Goal: Task Accomplishment & Management: Manage account settings

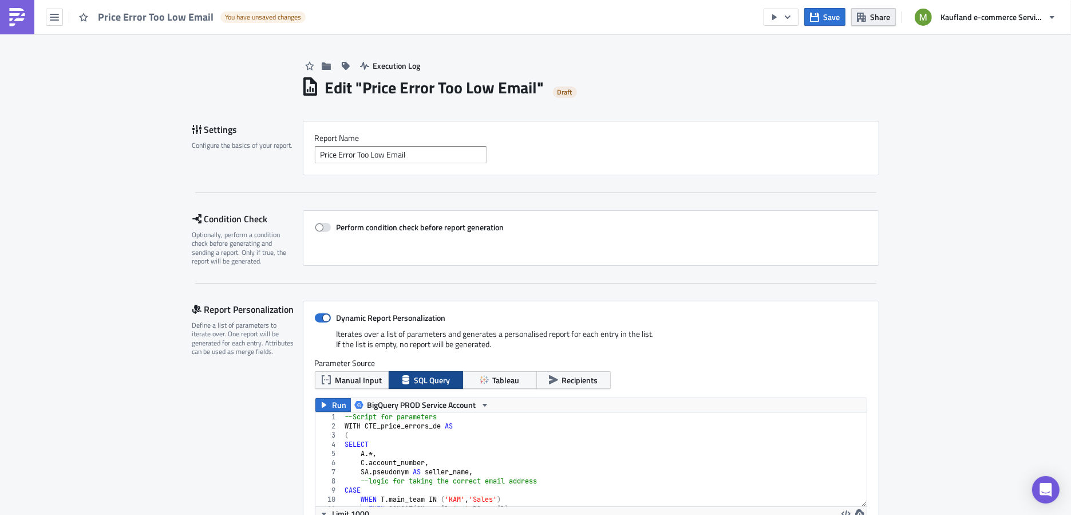
click at [864, 22] on button "Share" at bounding box center [873, 17] width 45 height 18
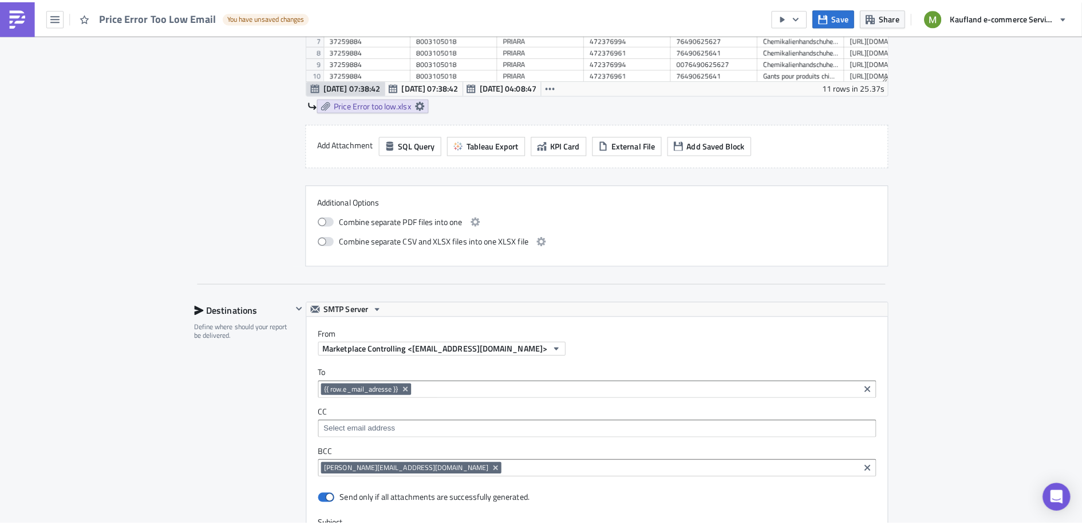
scroll to position [959, 0]
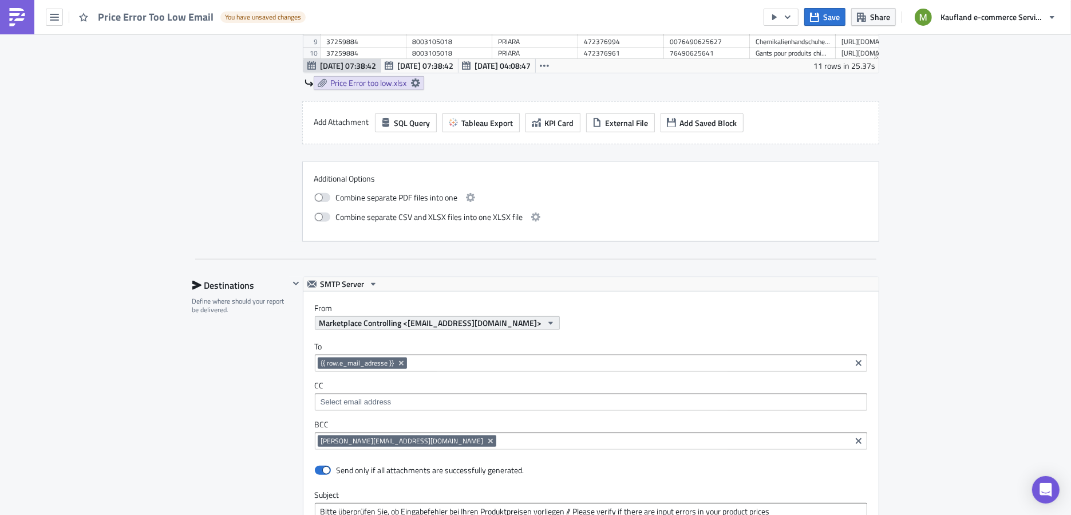
click at [508, 317] on span "Marketplace Controlling <marketplace-controlling@reports.kaufland-marketplace.c…" at bounding box center [430, 323] width 223 height 12
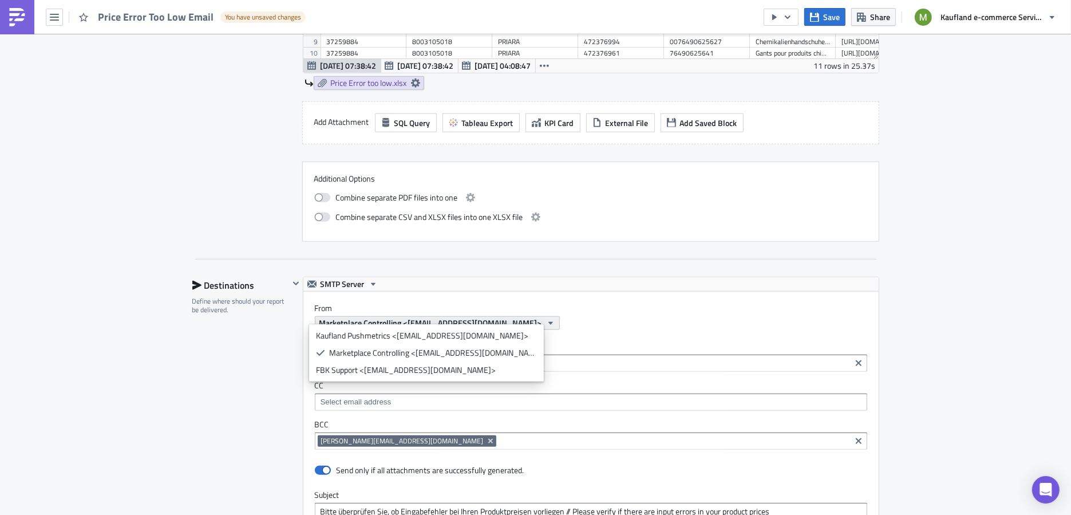
click at [542, 317] on span "Marketplace Controlling <marketplace-controlling@reports.kaufland-marketplace.c…" at bounding box center [430, 323] width 223 height 12
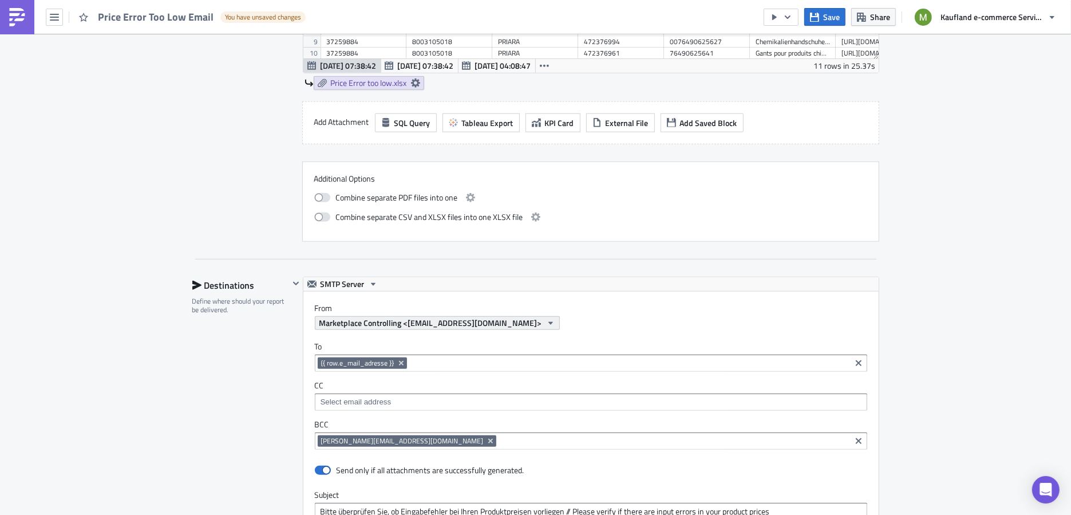
click at [542, 317] on span "Marketplace Controlling <marketplace-controlling@reports.kaufland-marketplace.c…" at bounding box center [430, 323] width 223 height 12
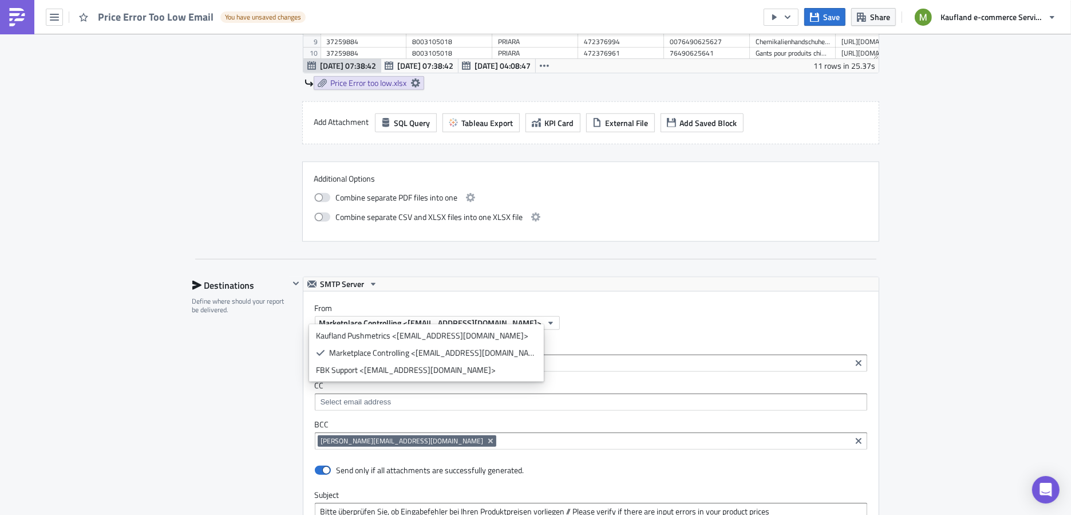
click at [704, 330] on div "To {{ row.e_mail_adresse }} {{ row.e_mail_adresse }} CC BCC semyon.sushich@kauf…" at bounding box center [590, 395] width 575 height 131
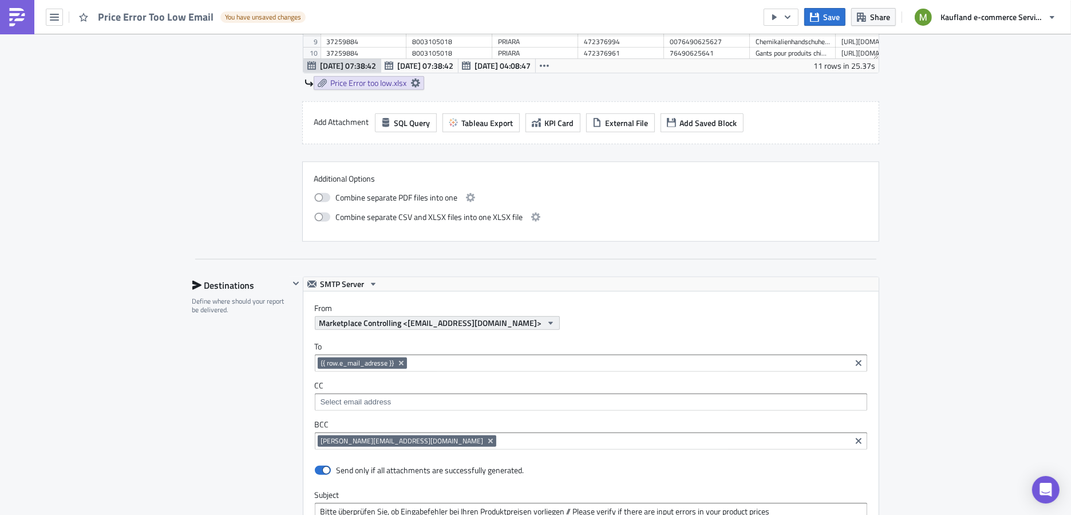
click at [552, 322] on icon "button" at bounding box center [550, 323] width 5 height 3
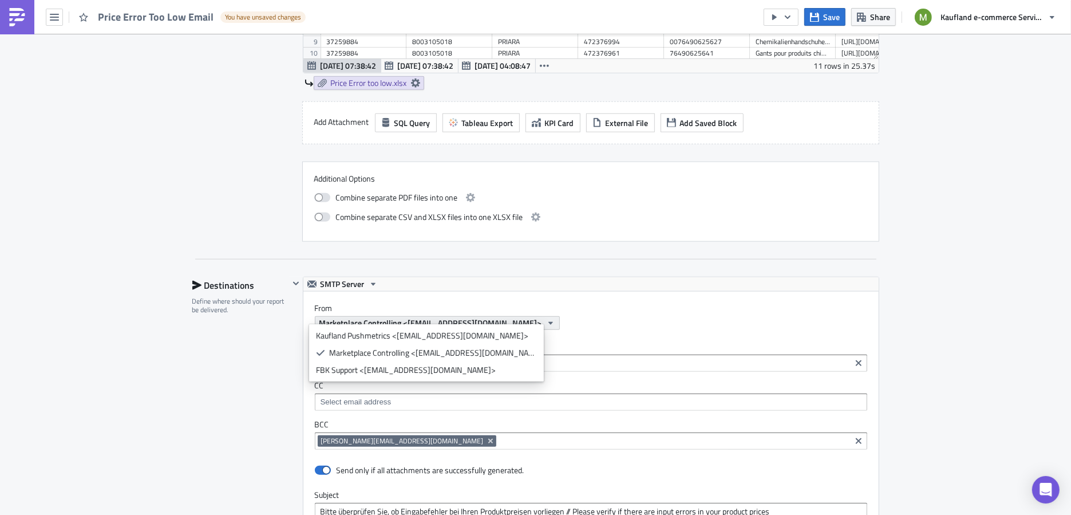
click at [552, 322] on icon "button" at bounding box center [550, 323] width 5 height 3
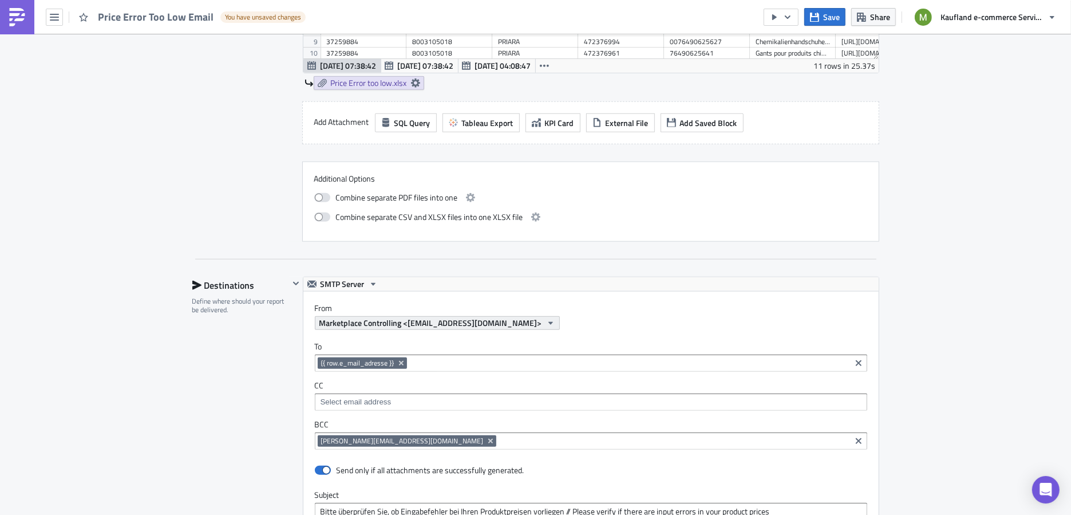
click at [552, 322] on icon "button" at bounding box center [550, 323] width 5 height 3
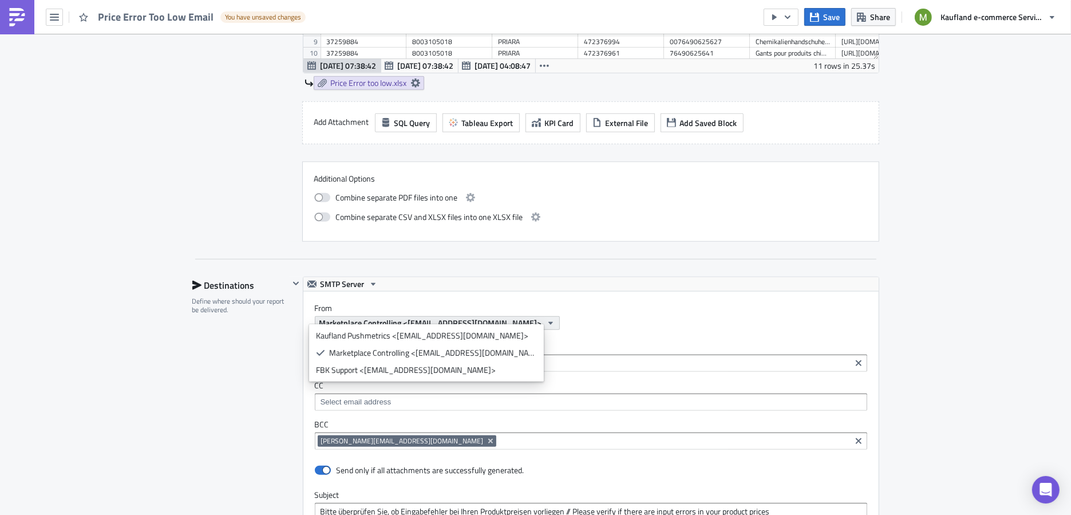
click at [552, 322] on icon "button" at bounding box center [550, 323] width 5 height 3
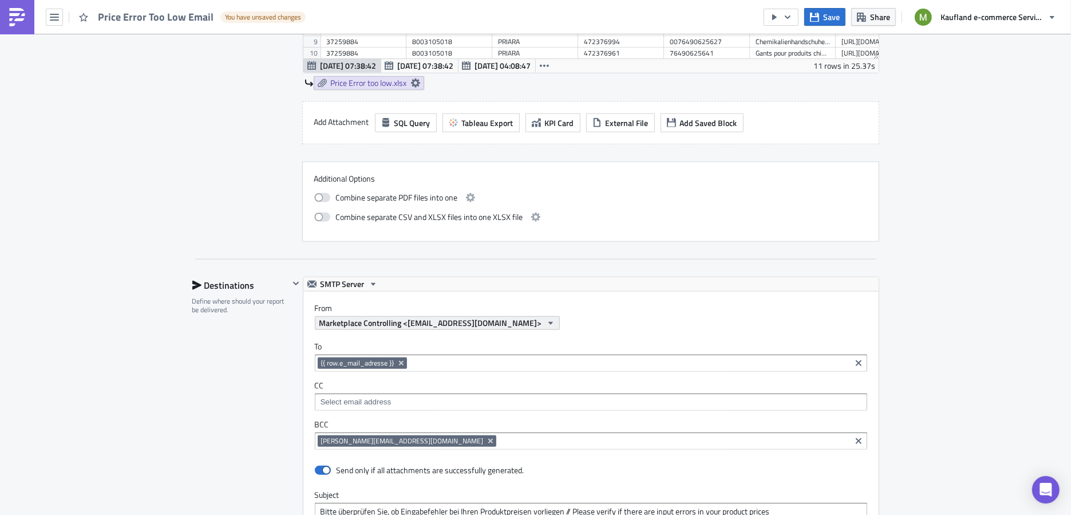
click at [552, 322] on icon "button" at bounding box center [550, 323] width 5 height 3
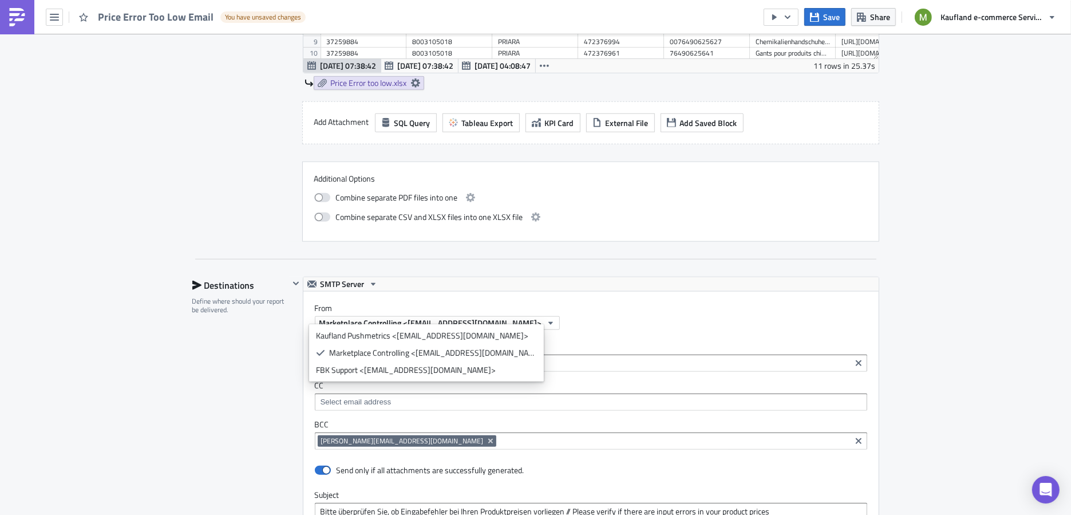
click at [674, 305] on label "From" at bounding box center [597, 308] width 564 height 10
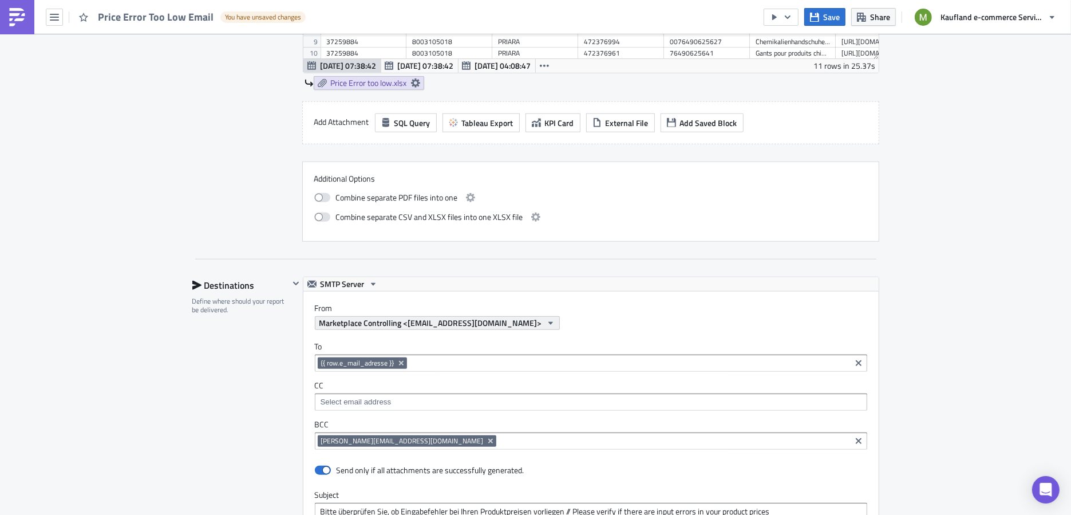
click at [555, 318] on icon "button" at bounding box center [550, 322] width 9 height 9
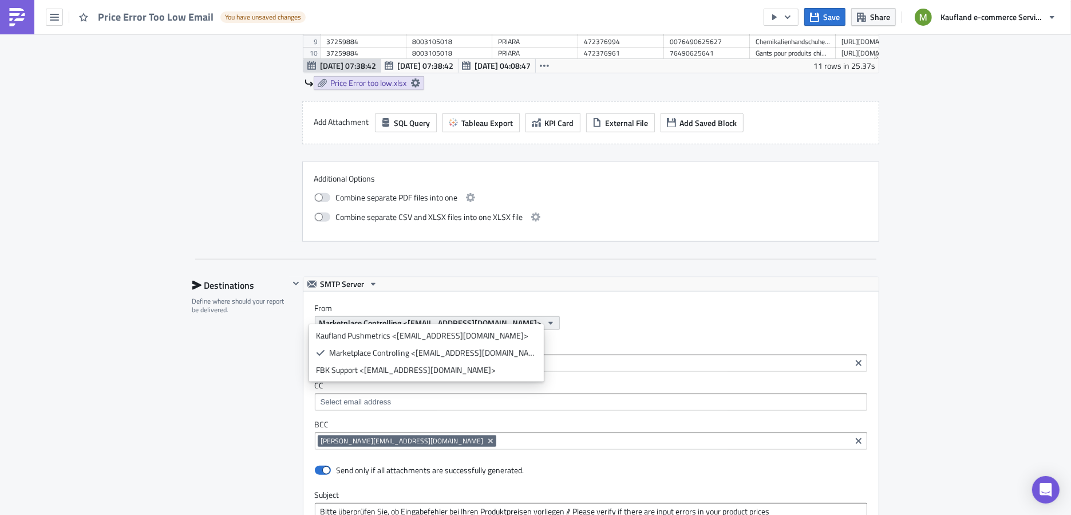
click at [542, 317] on span "Marketplace Controlling <marketplace-controlling@reports.kaufland-marketplace.c…" at bounding box center [430, 323] width 223 height 12
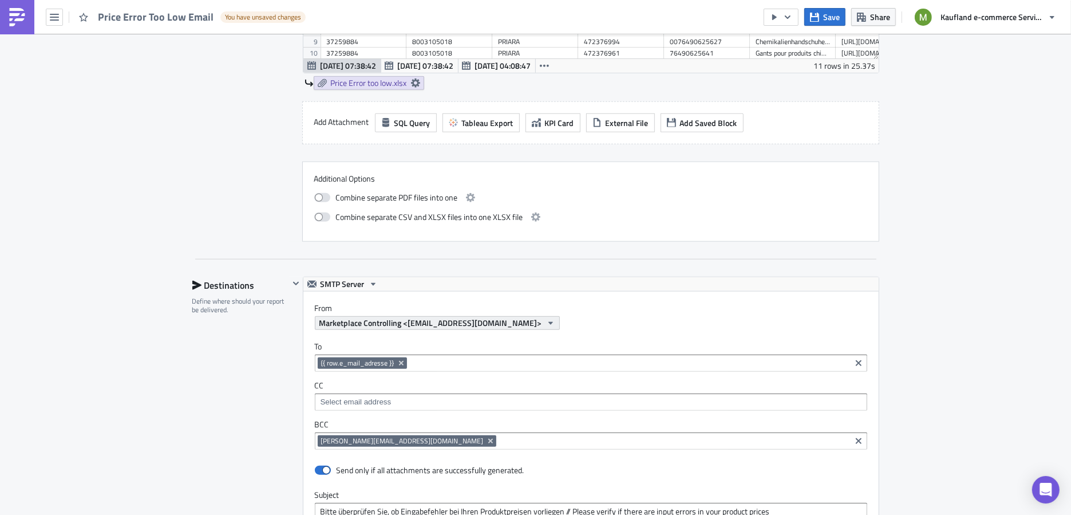
click at [542, 317] on span "Marketplace Controlling <marketplace-controlling@reports.kaufland-marketplace.c…" at bounding box center [430, 323] width 223 height 12
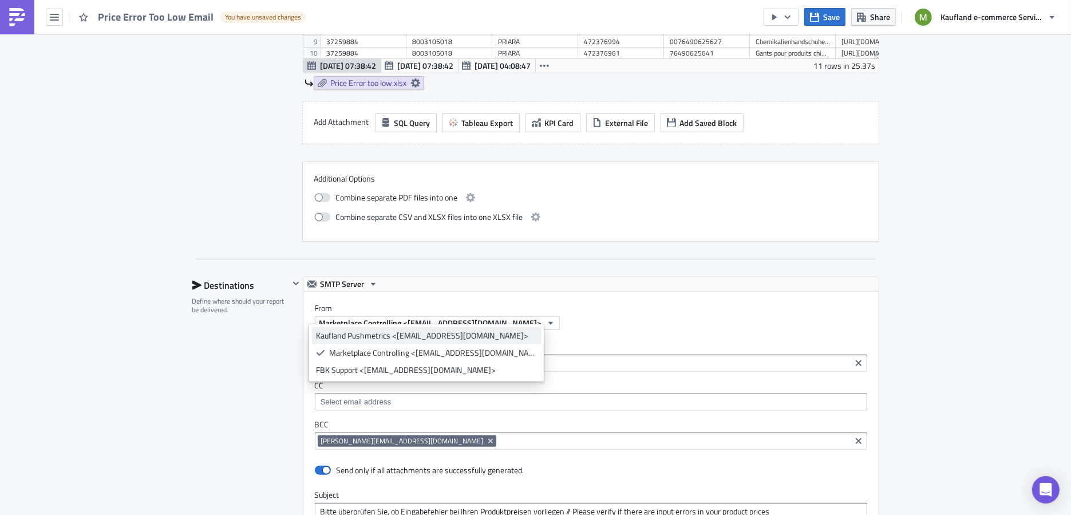
click at [493, 339] on div "Kaufland Pushmetrics <kaufland.pushmetrics@reports.kaufland-marketplace.com>" at bounding box center [426, 335] width 221 height 11
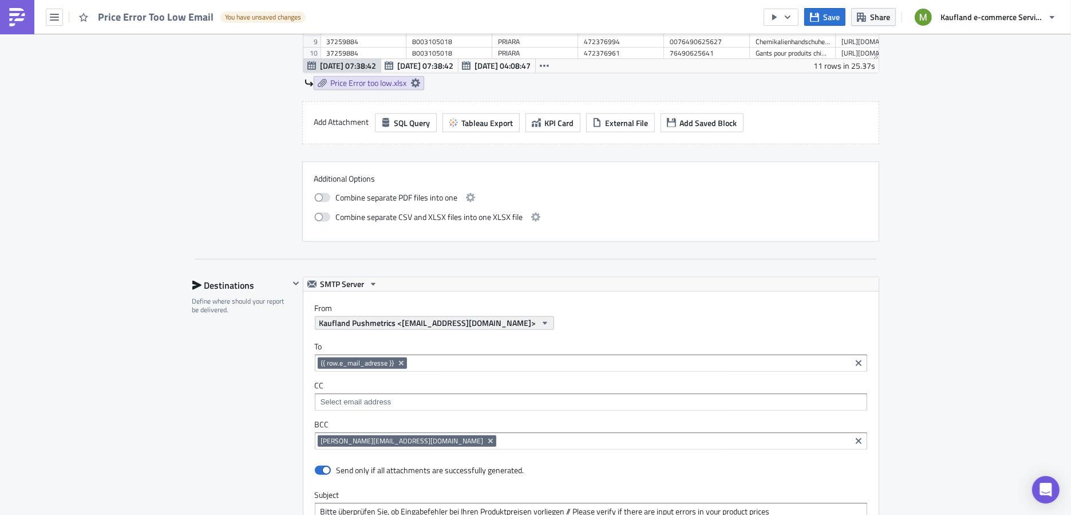
click at [497, 317] on span "Kaufland Pushmetrics <kaufland.pushmetrics@reports.kaufland-marketplace.com>" at bounding box center [427, 323] width 217 height 12
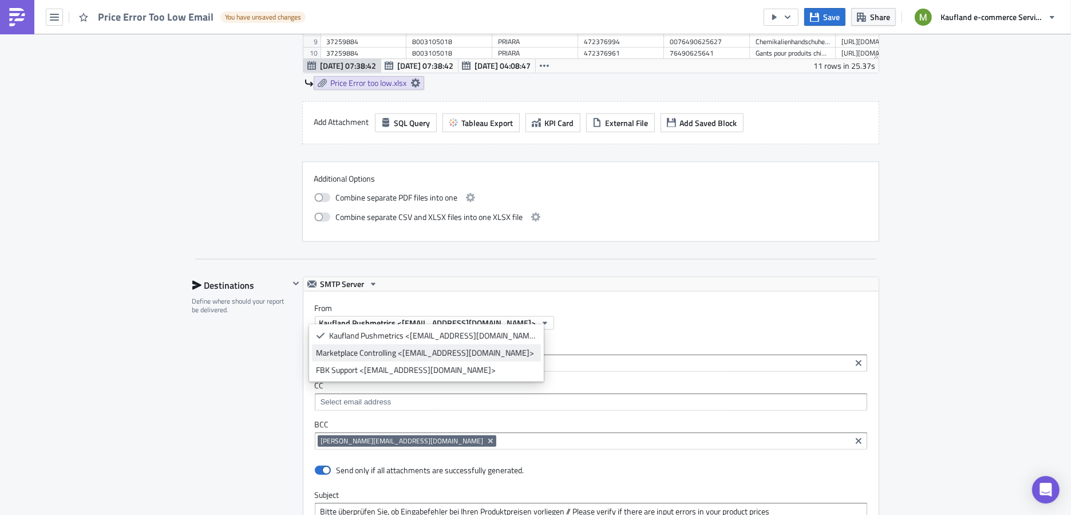
click at [458, 353] on div "Marketplace Controlling <marketplace-controlling@reports.kaufland-marketplace.c…" at bounding box center [426, 352] width 221 height 11
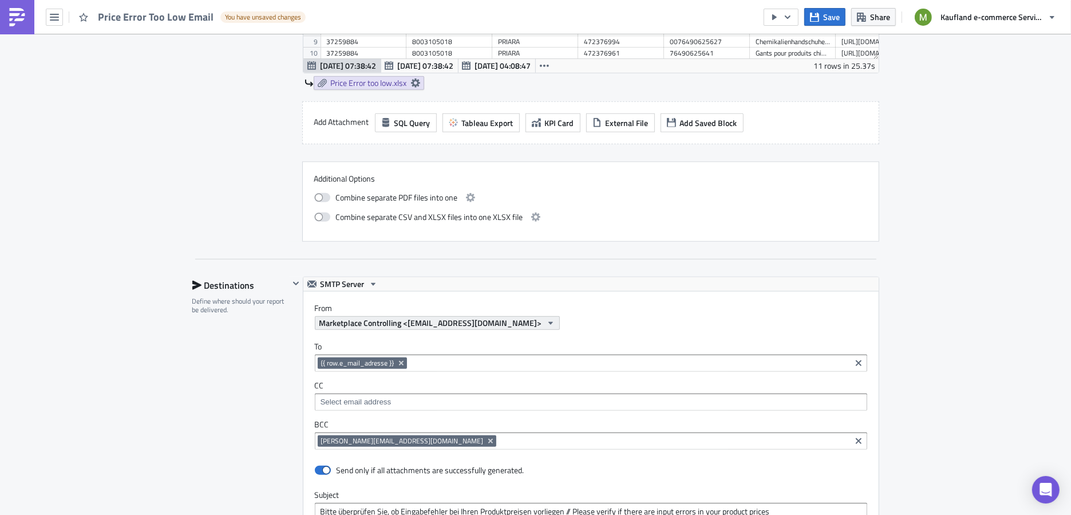
click at [459, 317] on span "Marketplace Controlling <marketplace-controlling@reports.kaufland-marketplace.c…" at bounding box center [430, 323] width 223 height 12
click at [556, 277] on div "SMTP Server" at bounding box center [590, 284] width 575 height 14
click at [528, 330] on div "To {{ row.e_mail_adresse }} {{ row.e_mail_adresse }} CC BCC semyon.sushich@kauf…" at bounding box center [590, 395] width 575 height 131
click at [528, 317] on span "Marketplace Controlling <marketplace-controlling@reports.kaufland-marketplace.c…" at bounding box center [430, 323] width 223 height 12
click at [693, 277] on div "SMTP Server" at bounding box center [590, 284] width 575 height 14
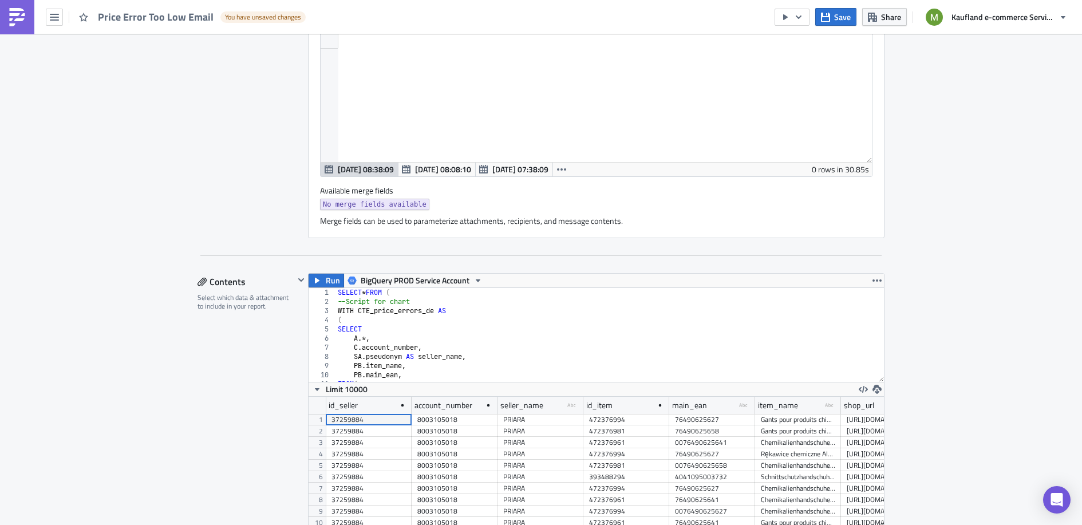
scroll to position [0, 0]
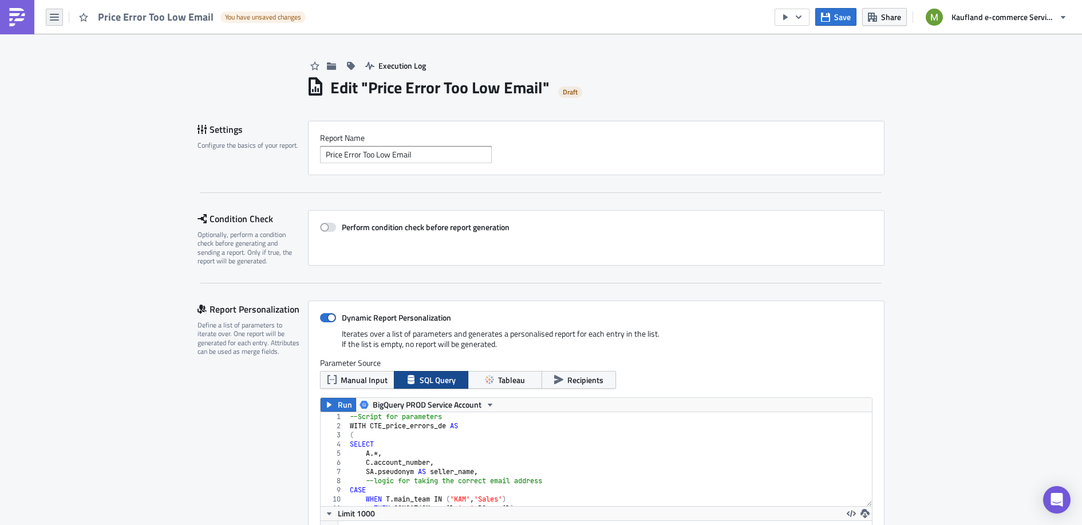
click at [53, 14] on icon "button" at bounding box center [54, 17] width 9 height 7
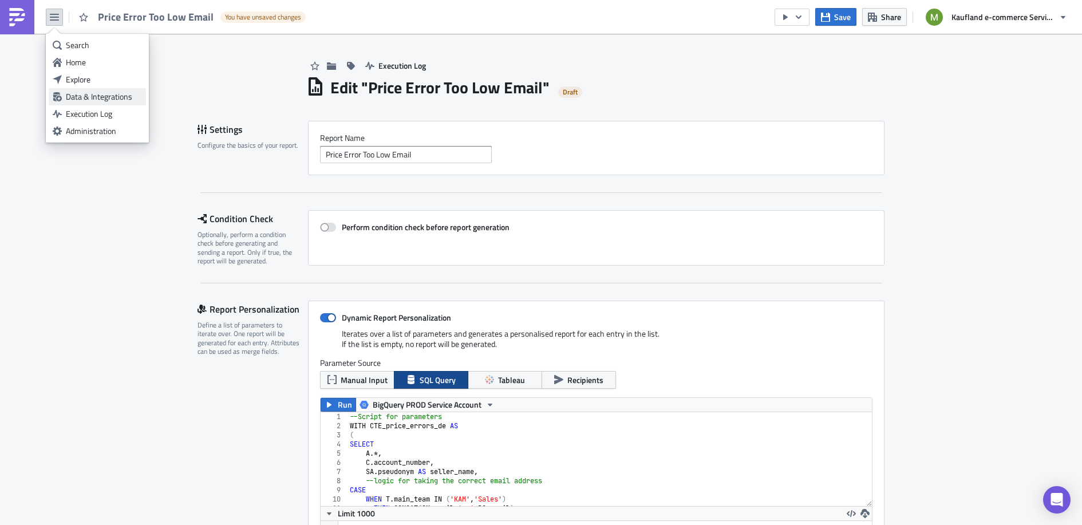
click at [83, 96] on div "Data & Integrations" at bounding box center [104, 96] width 76 height 11
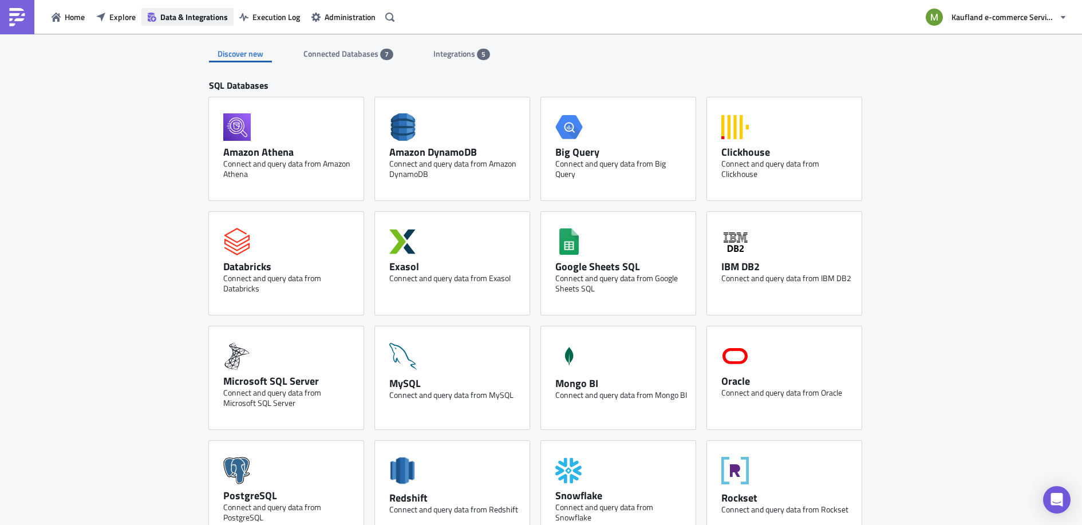
click at [208, 16] on span "Data & Integrations" at bounding box center [194, 17] width 68 height 12
click at [458, 48] on span "Integrations" at bounding box center [455, 54] width 44 height 12
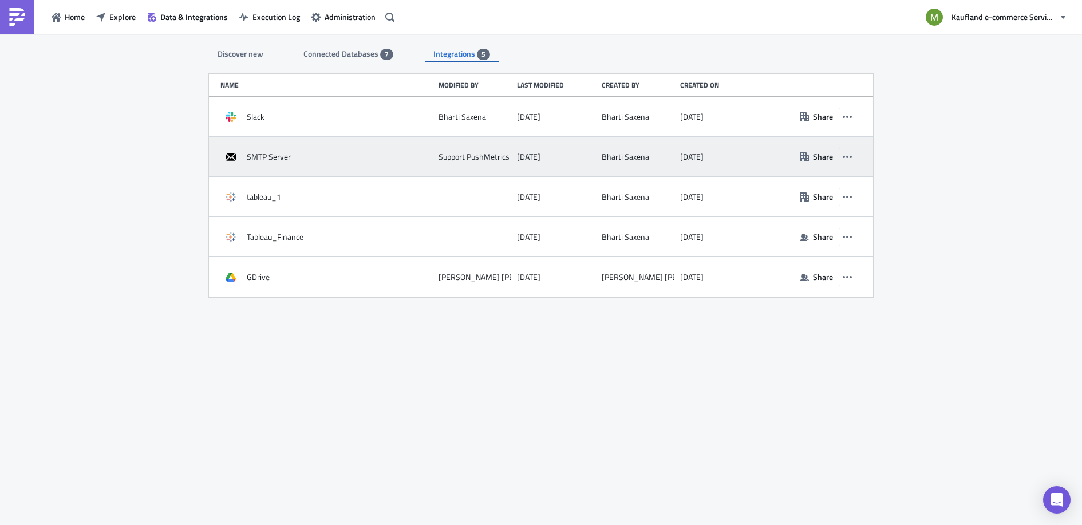
click at [272, 158] on span "SMTP Server" at bounding box center [269, 157] width 44 height 10
click at [851, 158] on icon "button" at bounding box center [847, 156] width 9 height 9
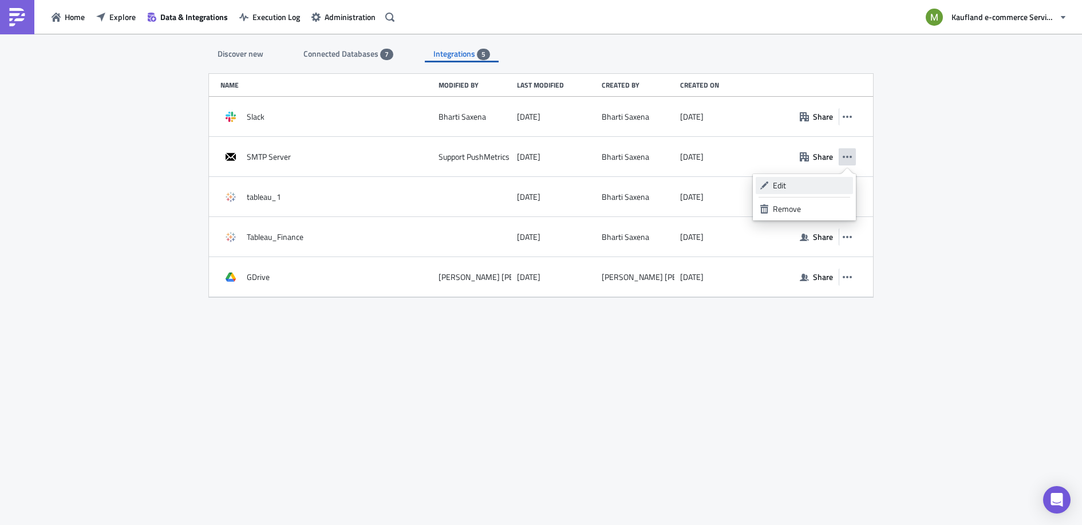
click at [789, 181] on div "Edit" at bounding box center [811, 185] width 76 height 11
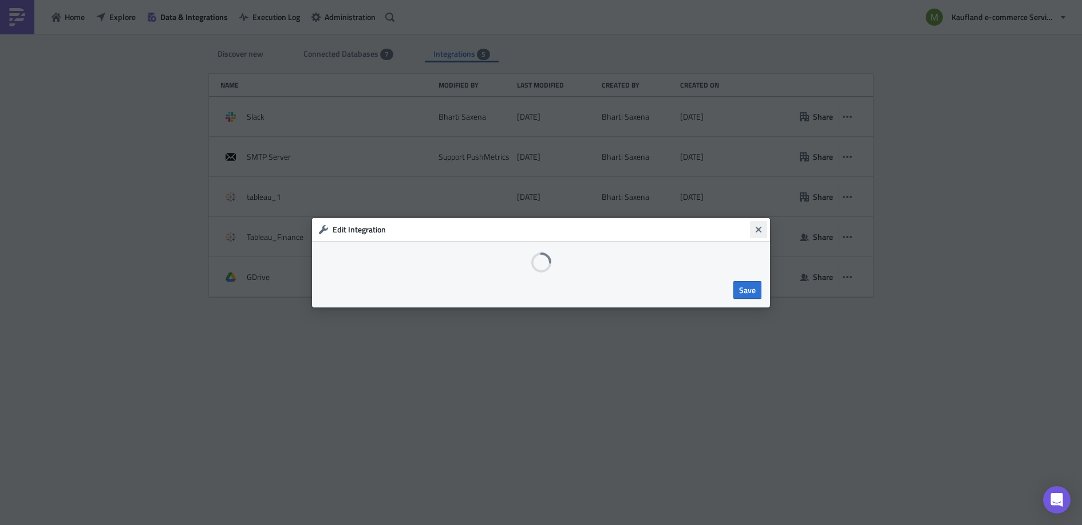
click at [761, 225] on icon "Close" at bounding box center [758, 229] width 9 height 9
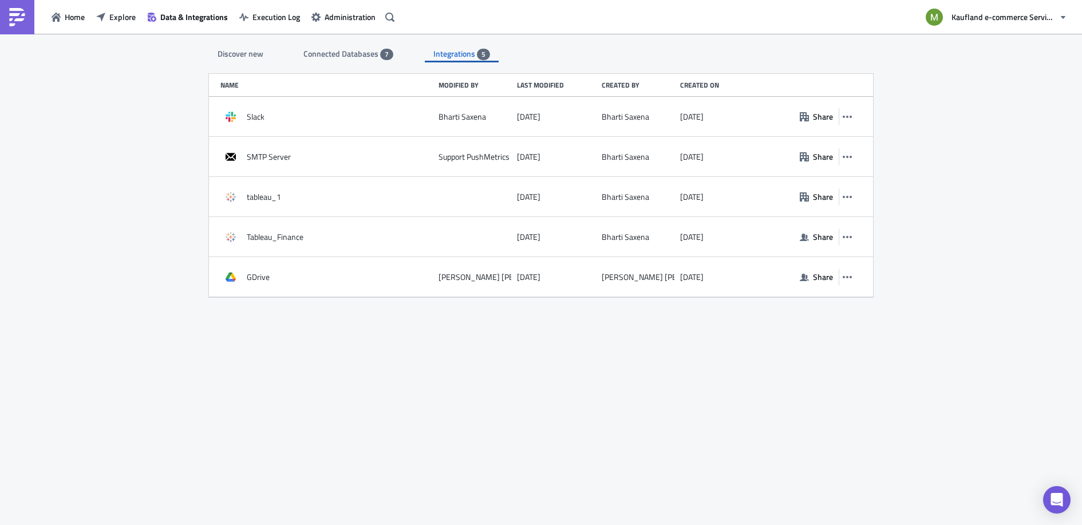
click at [318, 57] on span "Connected Databases" at bounding box center [341, 54] width 77 height 12
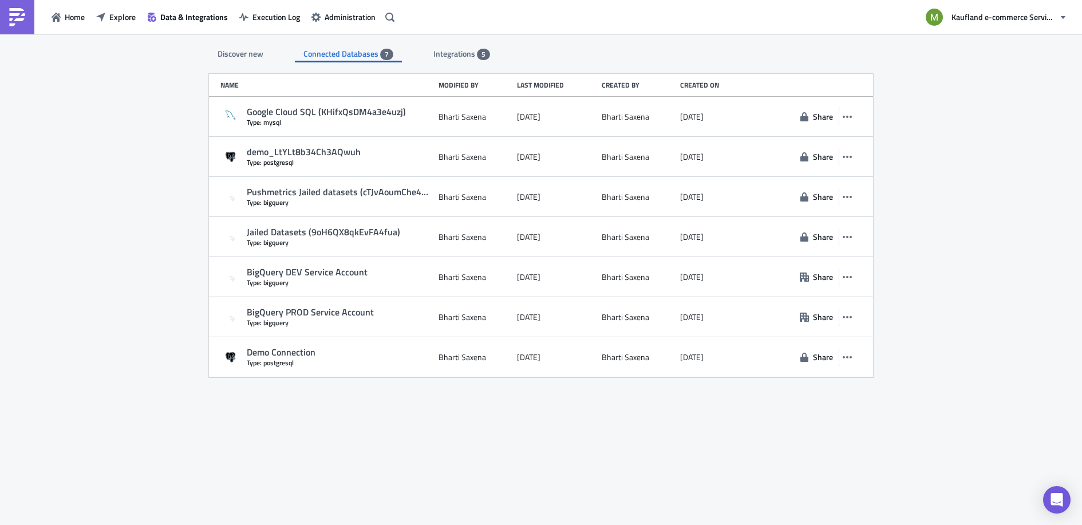
click at [239, 57] on div "Discover new" at bounding box center [240, 53] width 63 height 17
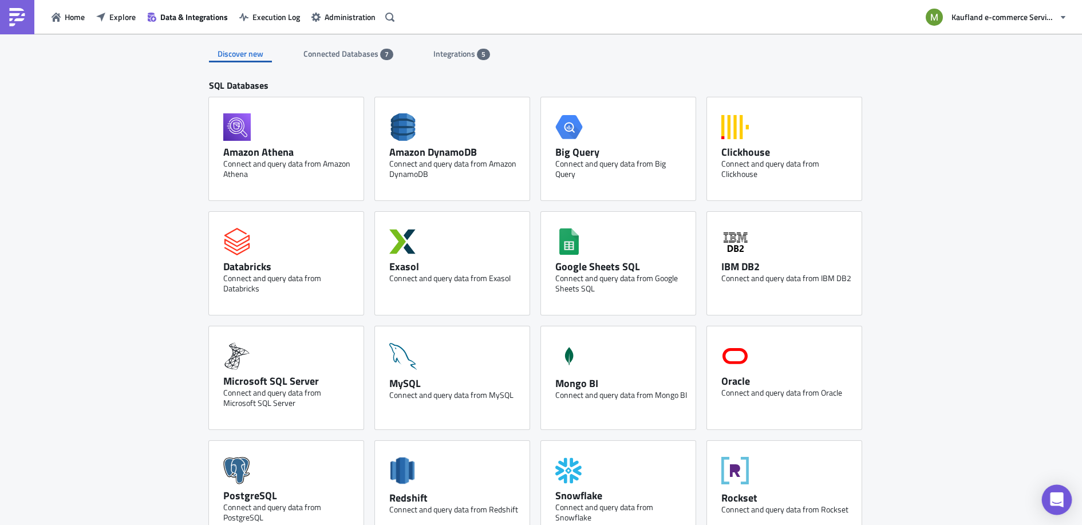
click at [1058, 496] on icon "Open Intercom Messenger" at bounding box center [1056, 499] width 13 height 15
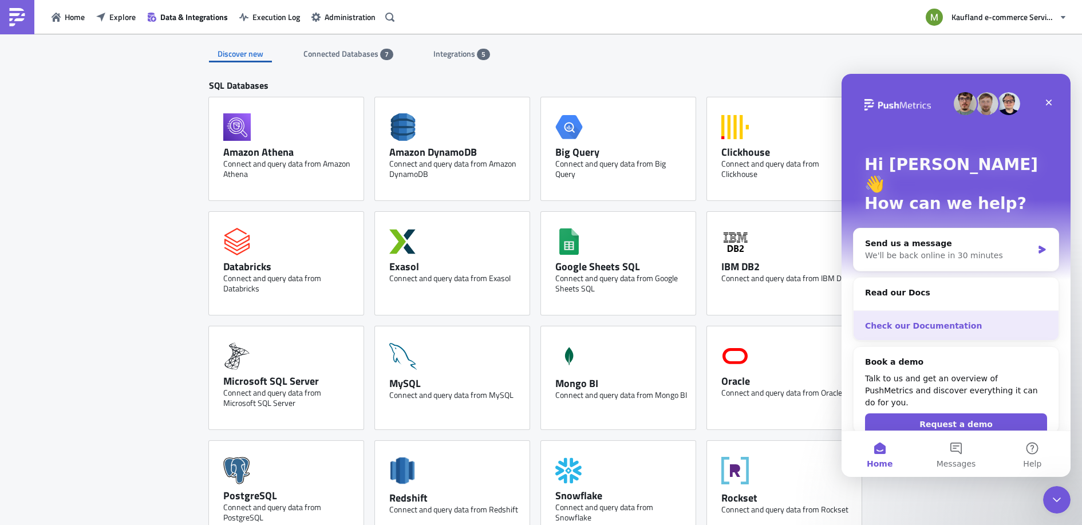
click at [907, 320] on div "Check our Documentation" at bounding box center [956, 326] width 182 height 12
click at [325, 14] on span "Administration" at bounding box center [350, 17] width 51 height 12
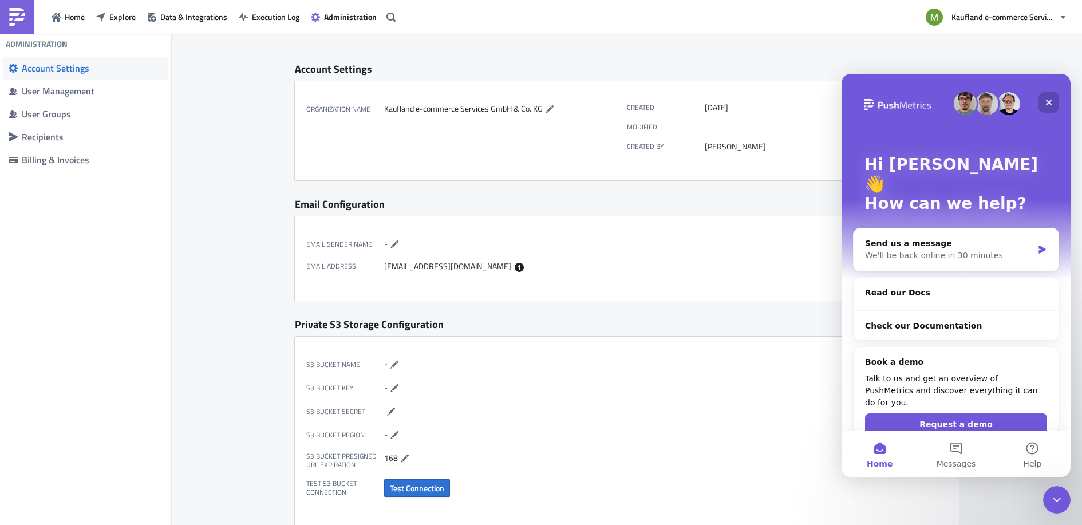
click at [1052, 102] on icon "Close" at bounding box center [1048, 102] width 9 height 9
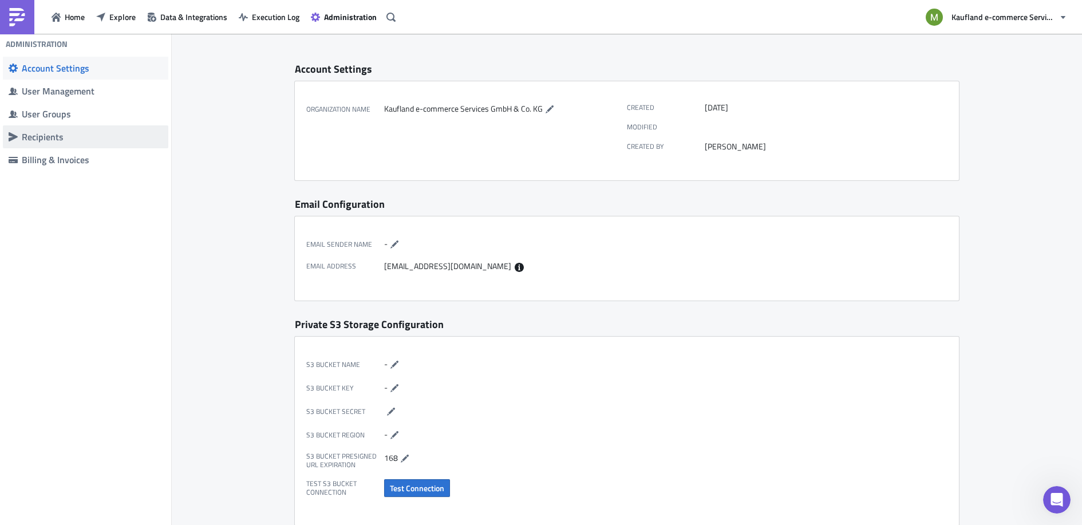
click at [74, 136] on div "Recipients" at bounding box center [92, 136] width 141 height 11
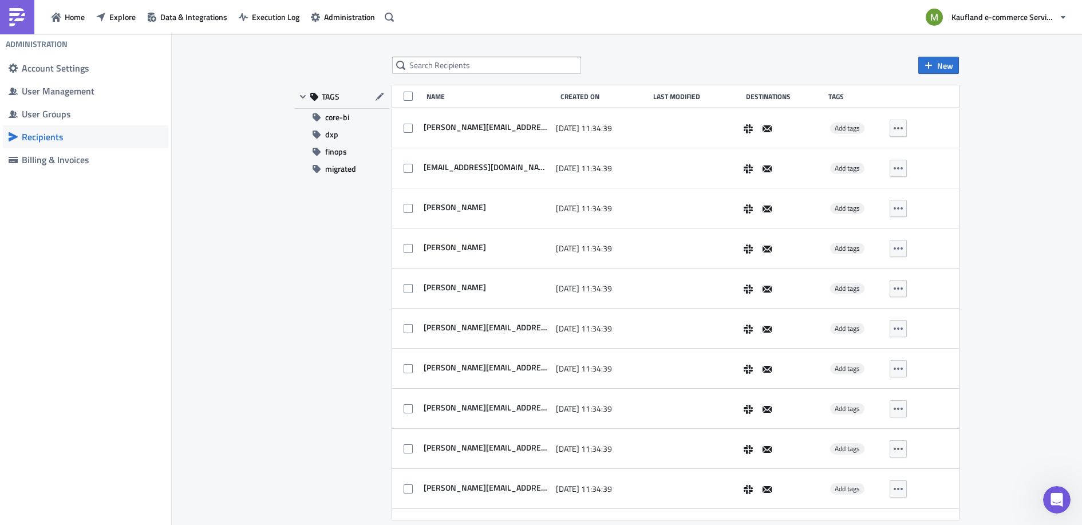
scroll to position [1668, 0]
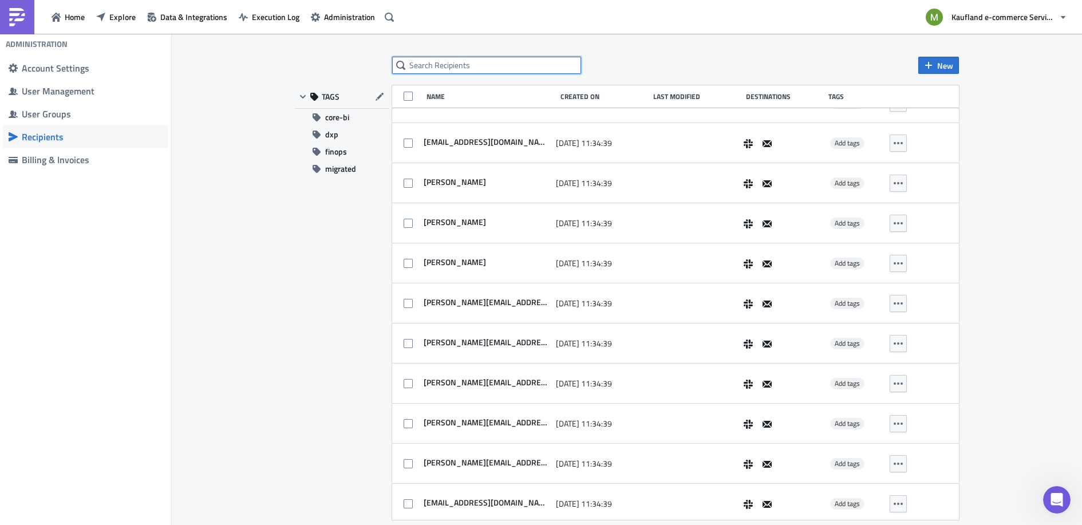
click at [470, 66] on input "text" at bounding box center [486, 65] width 189 height 17
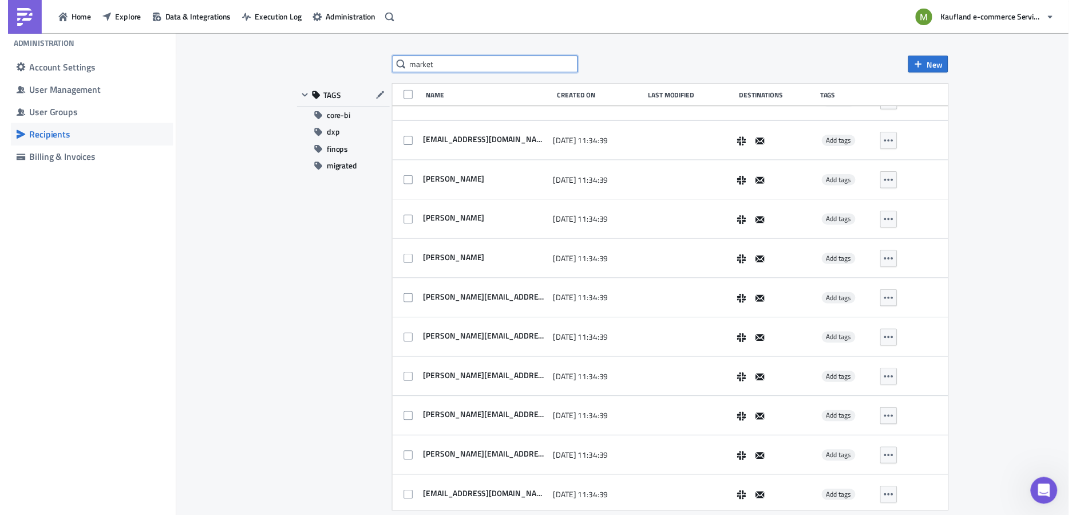
scroll to position [0, 0]
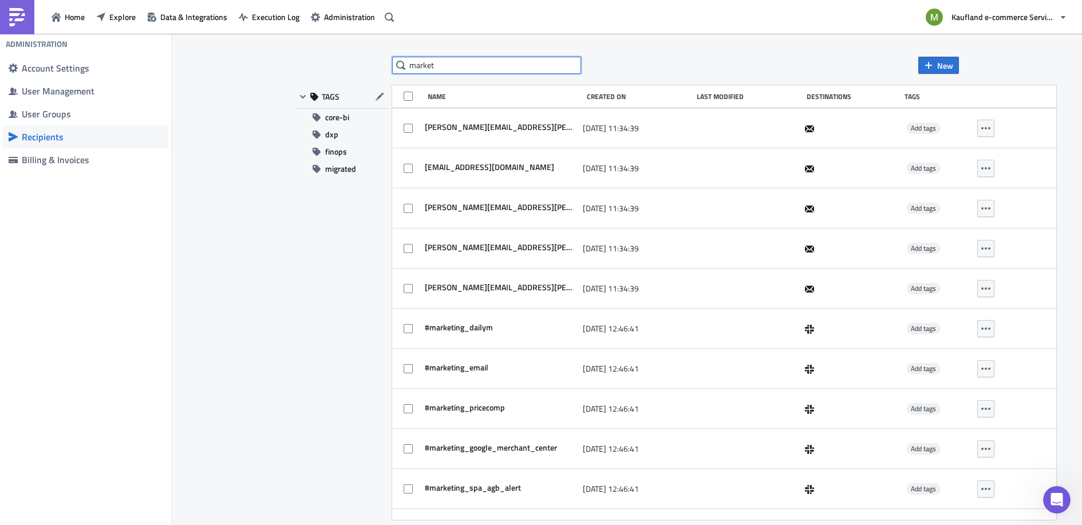
type input "market"
click at [310, 270] on div "TAGS core-bi dxp finops migrated" at bounding box center [342, 302] width 94 height 434
click at [61, 111] on div "User Groups" at bounding box center [92, 113] width 141 height 11
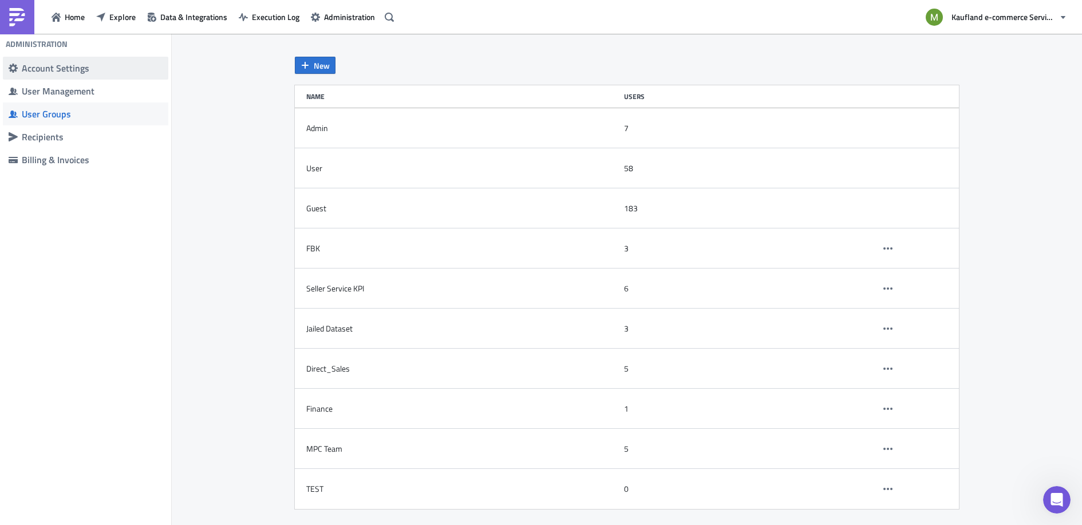
click at [70, 69] on div "Account Settings" at bounding box center [92, 67] width 141 height 11
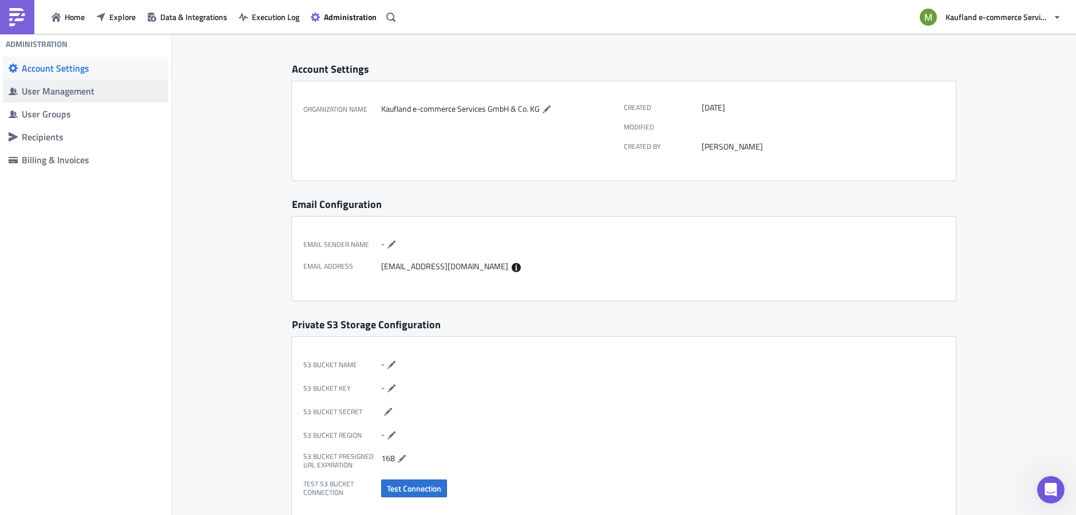
click at [53, 91] on div "User Management" at bounding box center [92, 90] width 141 height 11
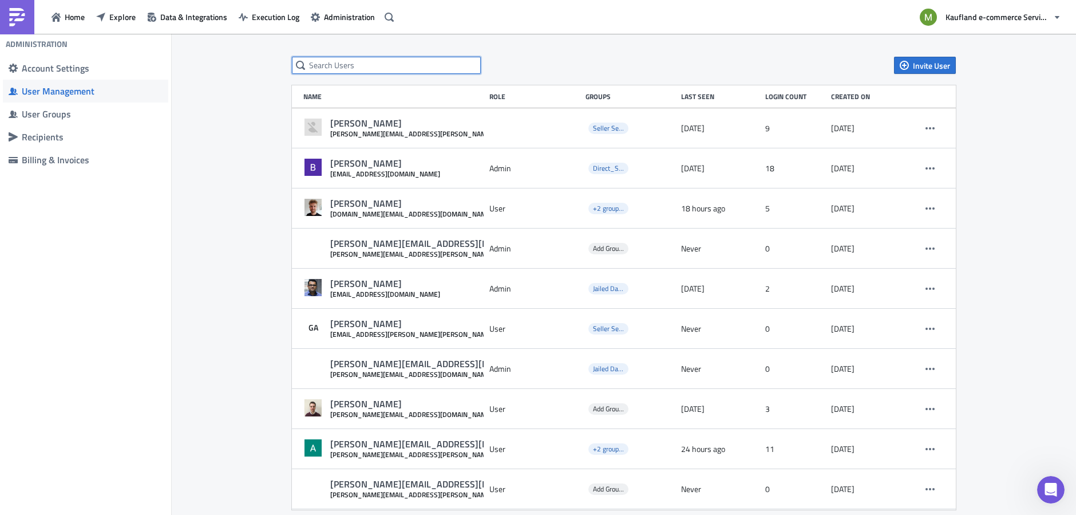
click at [401, 64] on input "text" at bounding box center [386, 65] width 189 height 17
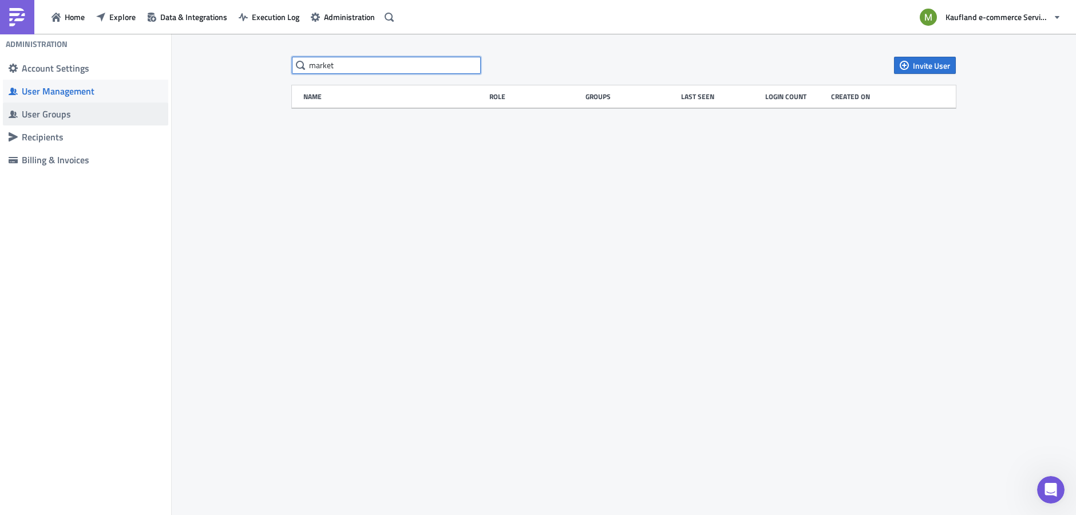
type input "market"
click at [93, 110] on div "User Groups" at bounding box center [92, 113] width 141 height 11
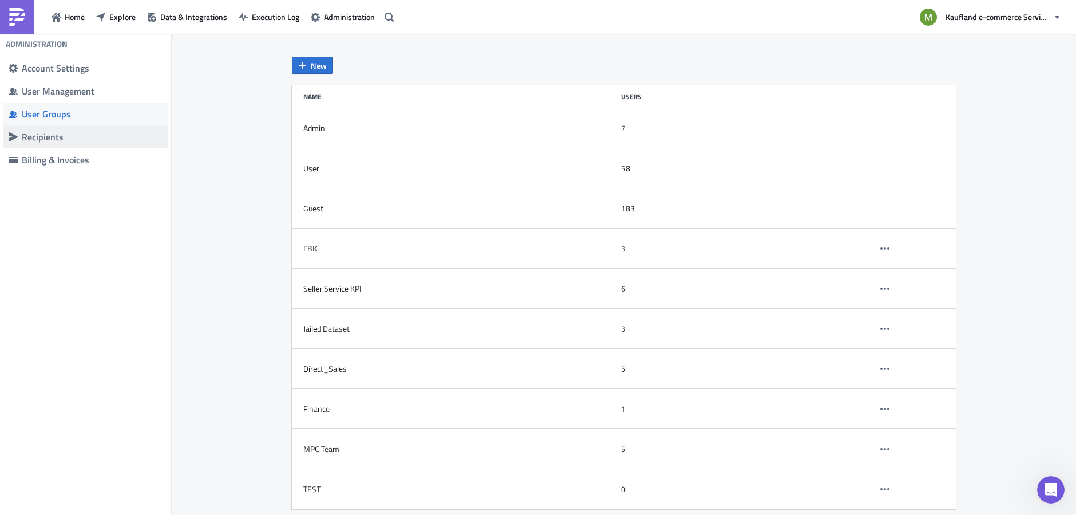
click at [60, 139] on div "Recipients" at bounding box center [92, 136] width 141 height 11
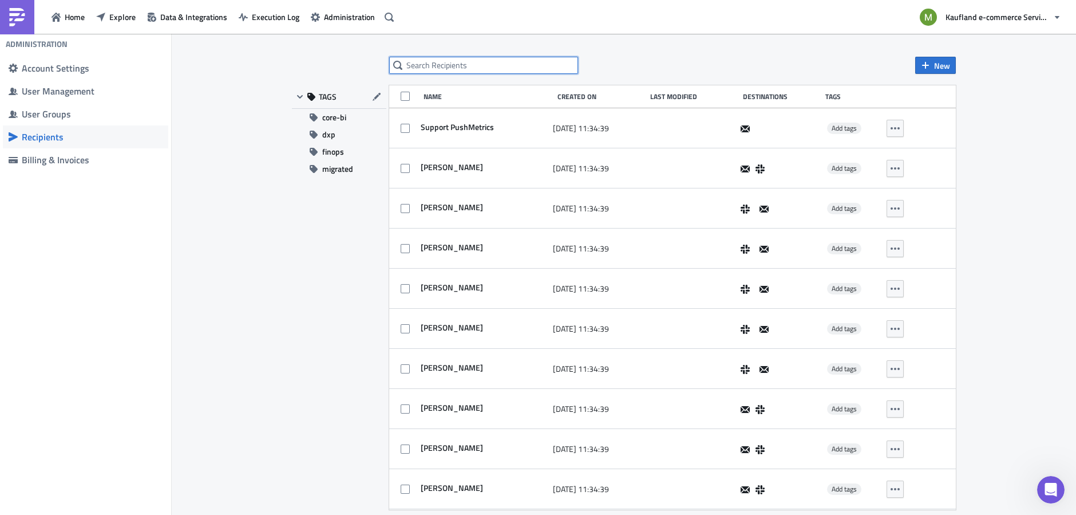
click at [483, 65] on input "text" at bounding box center [483, 65] width 189 height 17
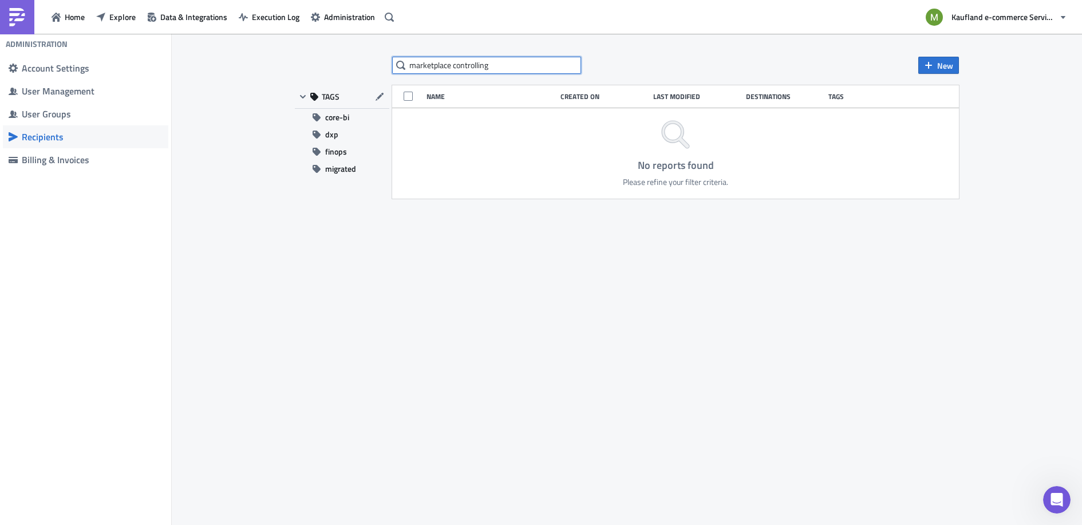
drag, startPoint x: 504, startPoint y: 66, endPoint x: 451, endPoint y: 65, distance: 53.2
click at [451, 65] on input "marketplace controlling" at bounding box center [486, 65] width 189 height 17
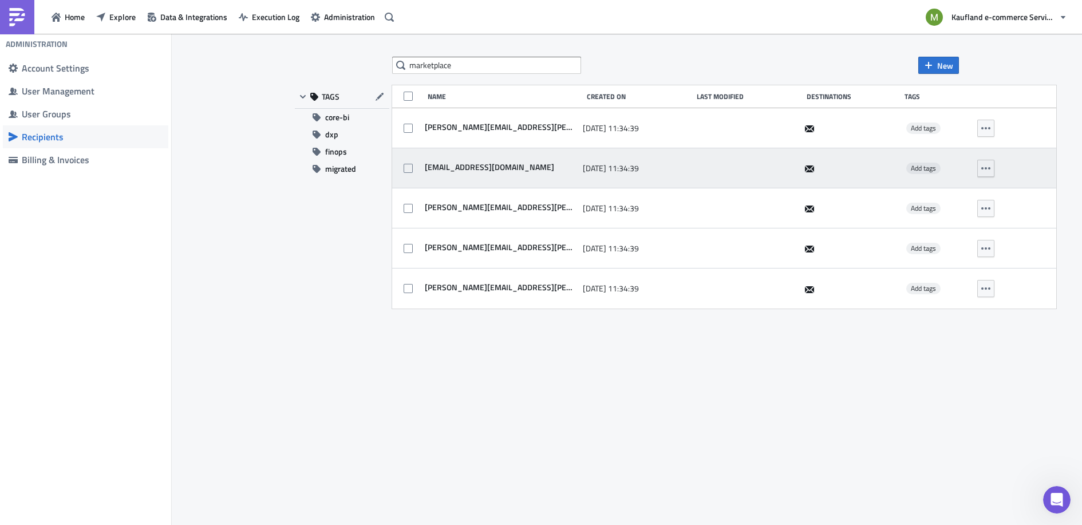
click at [986, 167] on icon "button" at bounding box center [985, 168] width 9 height 9
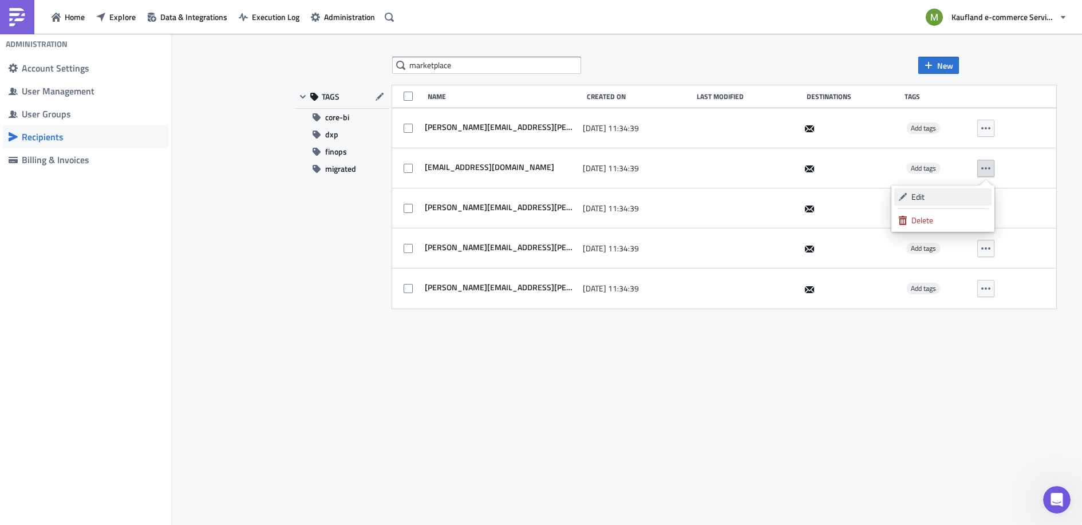
click at [918, 196] on div "Edit" at bounding box center [949, 196] width 76 height 11
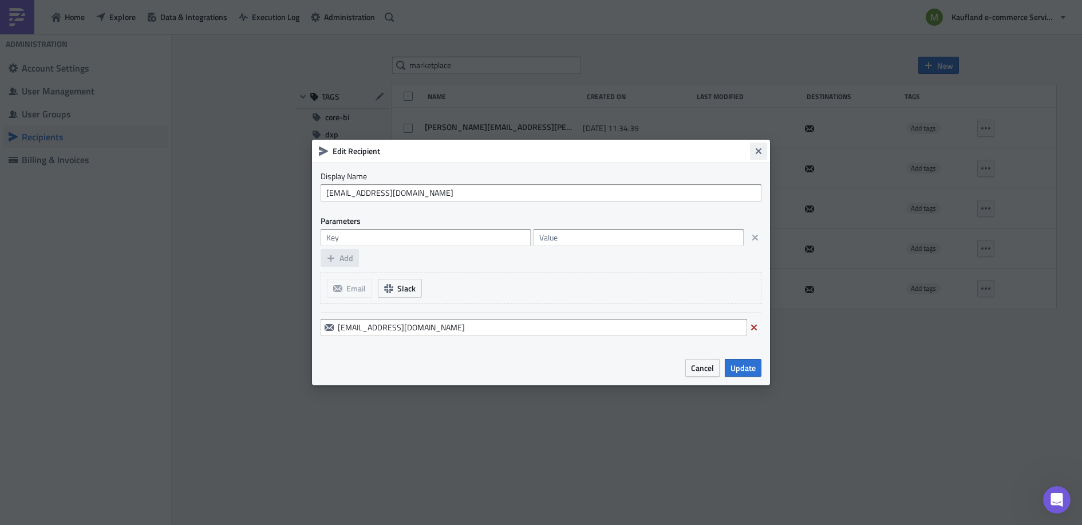
click at [759, 159] on button "Close" at bounding box center [758, 151] width 17 height 17
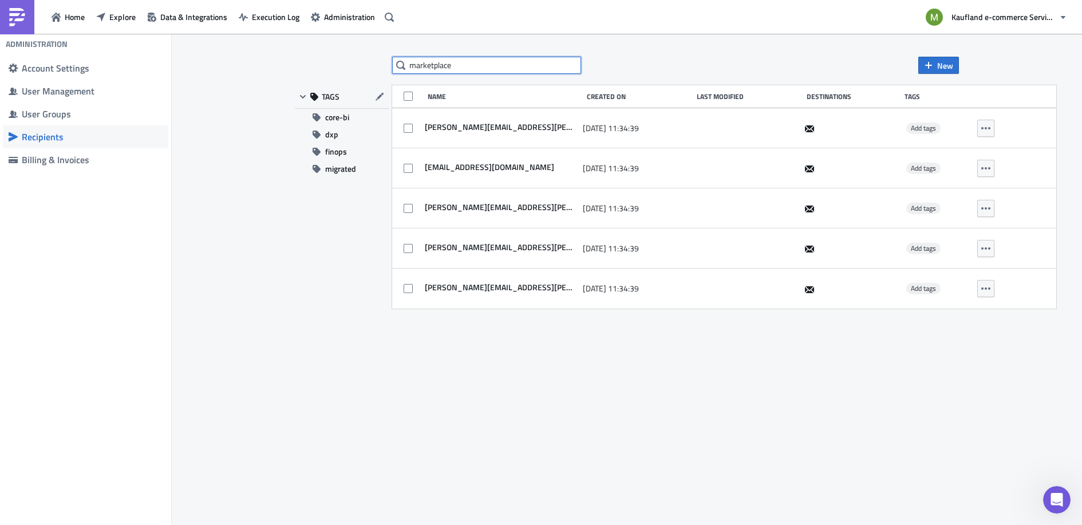
drag, startPoint x: 473, startPoint y: 61, endPoint x: 331, endPoint y: 61, distance: 142.0
click at [331, 61] on div "marketplace New TAGS core-bi dxp finops migrated Name Created On Last Modified …" at bounding box center [626, 280] width 687 height 447
type input "fbk"
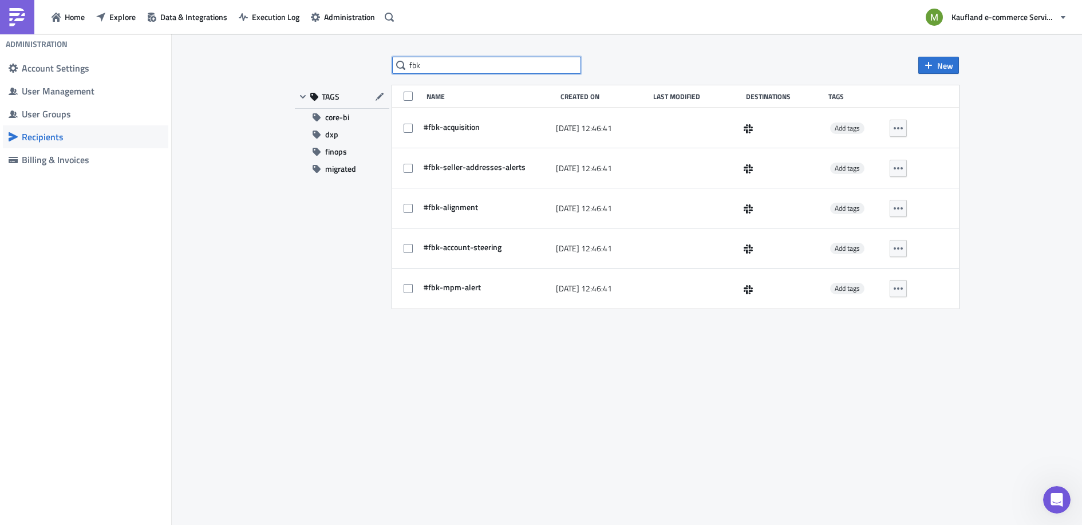
drag, startPoint x: 455, startPoint y: 63, endPoint x: 328, endPoint y: 61, distance: 127.1
click at [328, 61] on div "fbk New TAGS core-bi dxp finops migrated Name Created On Last Modified Destinat…" at bounding box center [626, 280] width 687 height 447
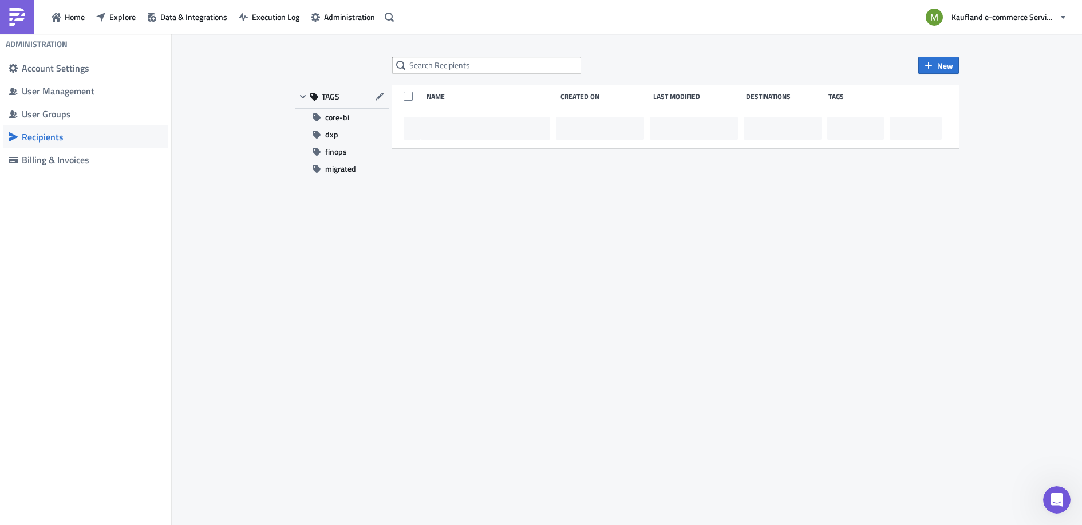
click at [309, 331] on div "New TAGS core-bi dxp finops migrated Name Created On Last Modified Destinations…" at bounding box center [626, 280] width 687 height 447
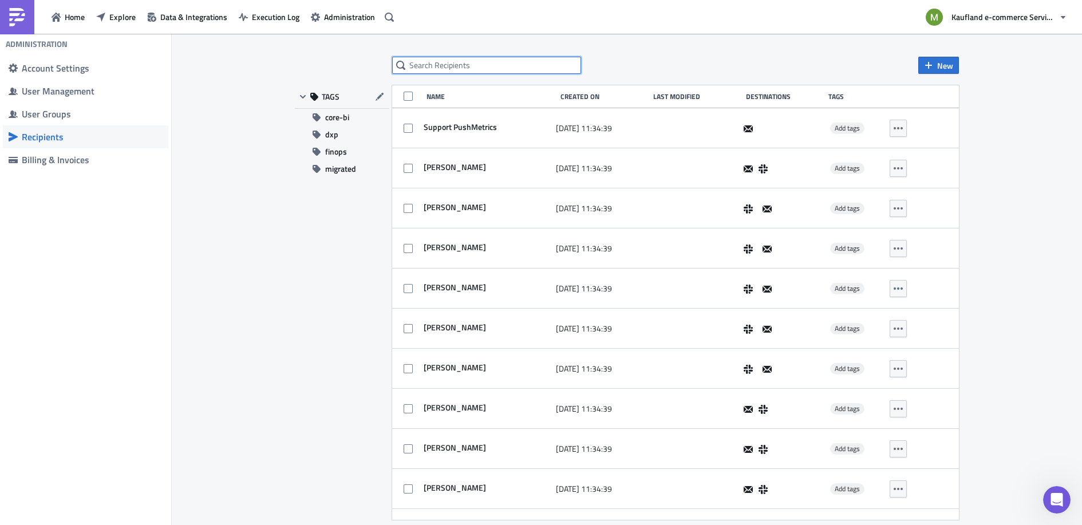
click at [461, 67] on input "text" at bounding box center [486, 65] width 189 height 17
type input "meenakshi"
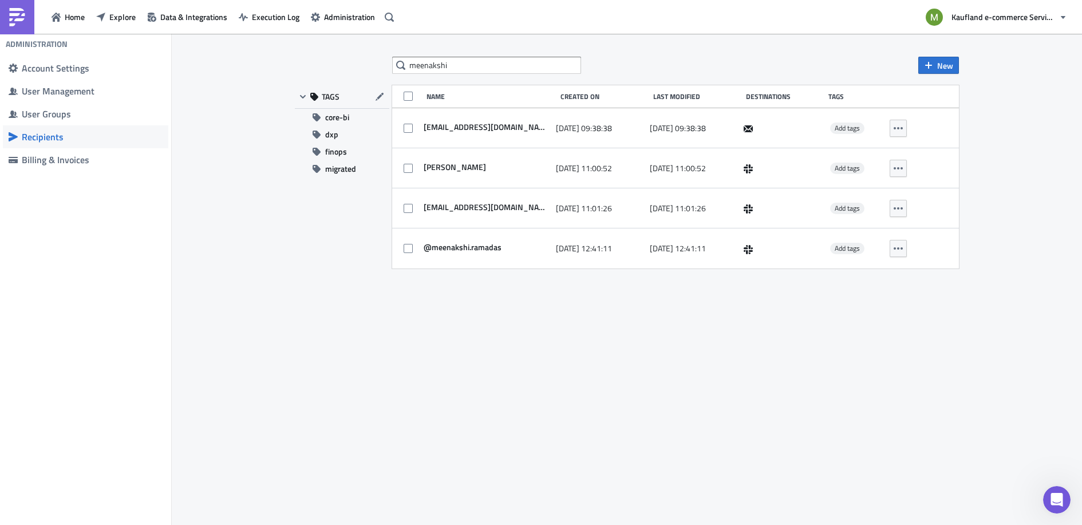
click at [322, 247] on div "TAGS core-bi dxp finops migrated" at bounding box center [342, 176] width 94 height 183
click at [75, 68] on div "Account Settings" at bounding box center [92, 67] width 141 height 11
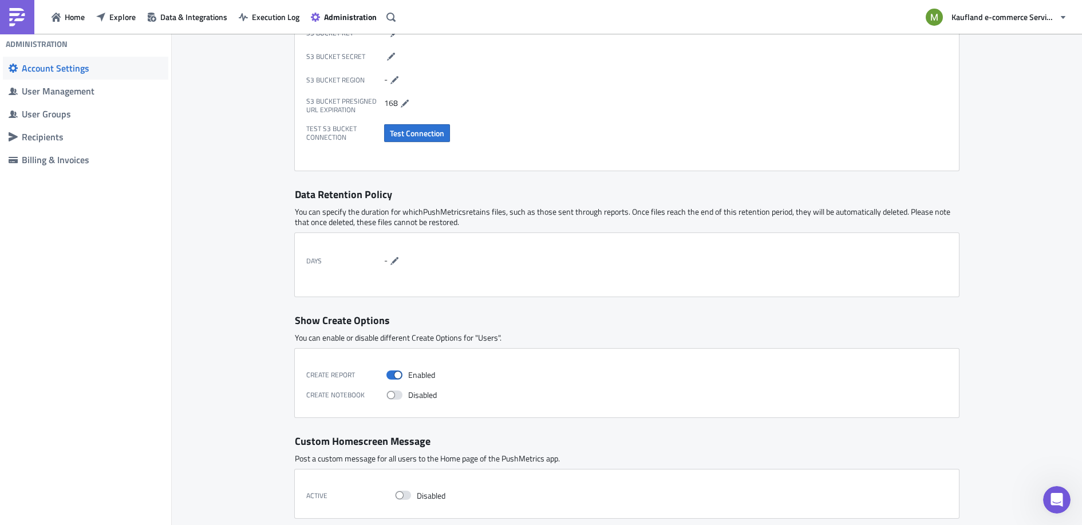
scroll to position [369, 0]
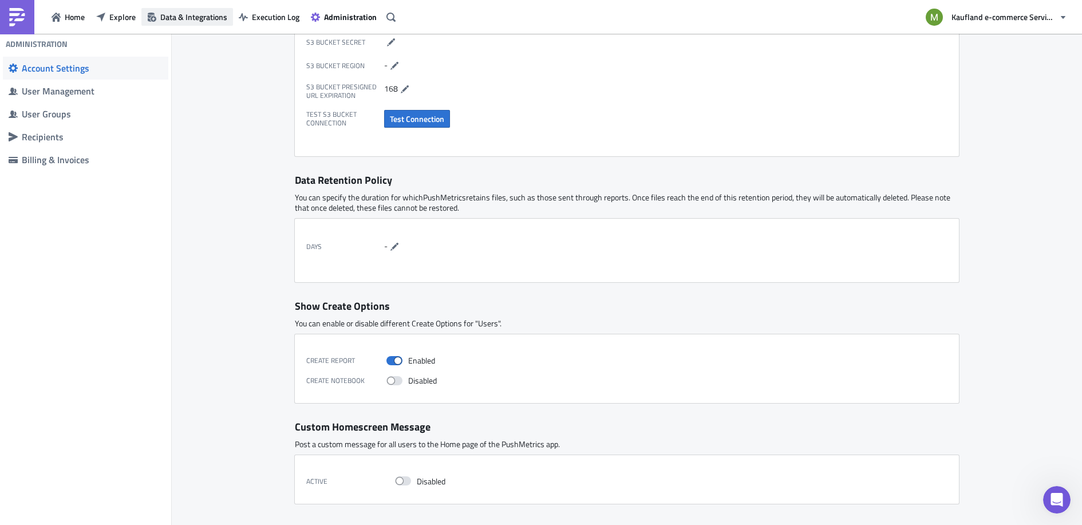
click at [185, 18] on span "Data & Integrations" at bounding box center [193, 17] width 67 height 12
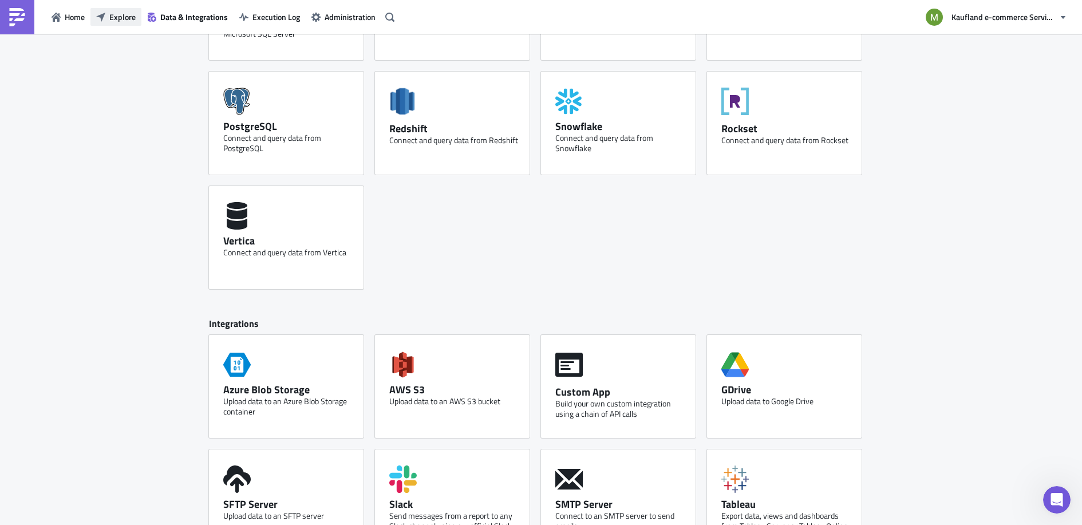
click at [120, 16] on span "Explore" at bounding box center [122, 17] width 26 height 12
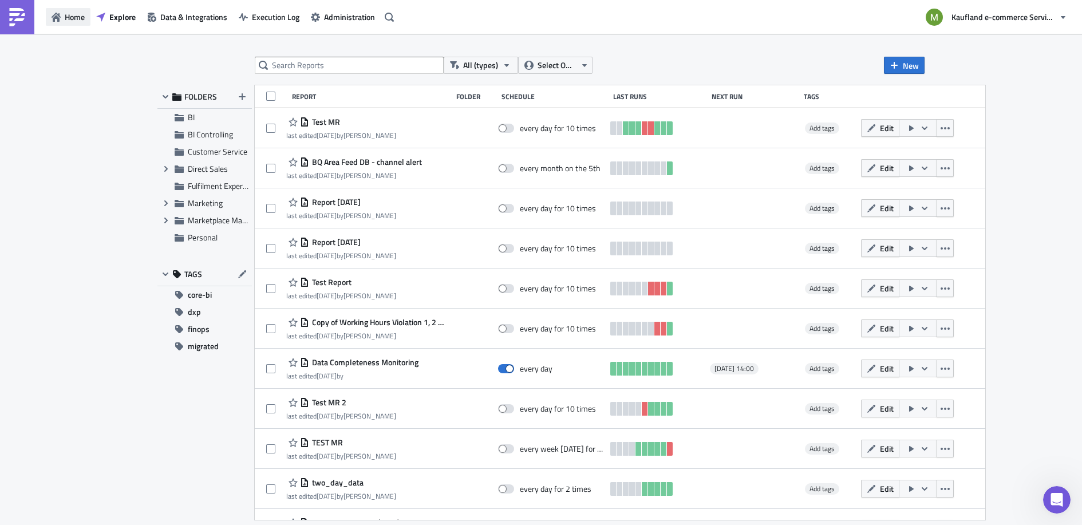
click at [76, 23] on span "Home" at bounding box center [75, 17] width 20 height 12
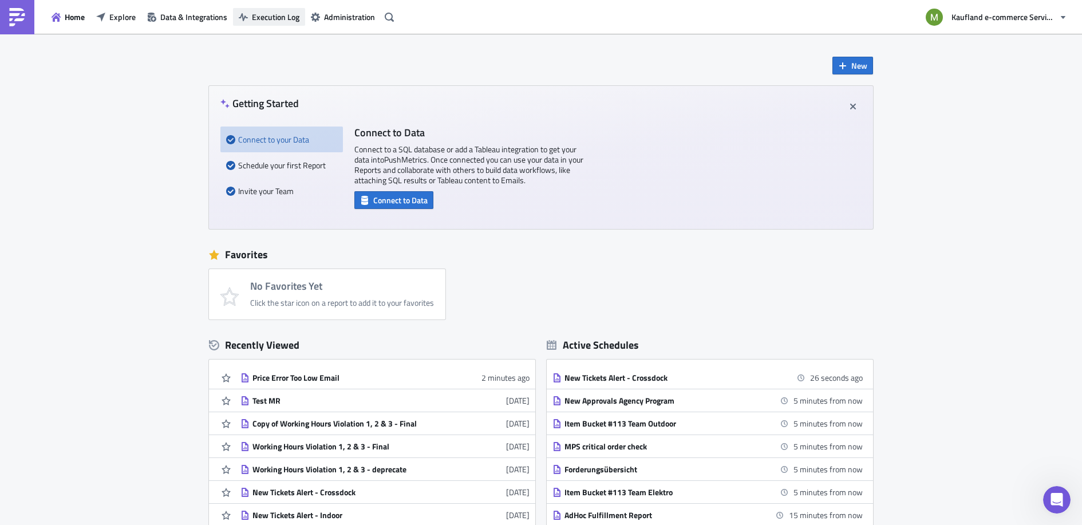
click at [258, 12] on span "Execution Log" at bounding box center [276, 17] width 48 height 12
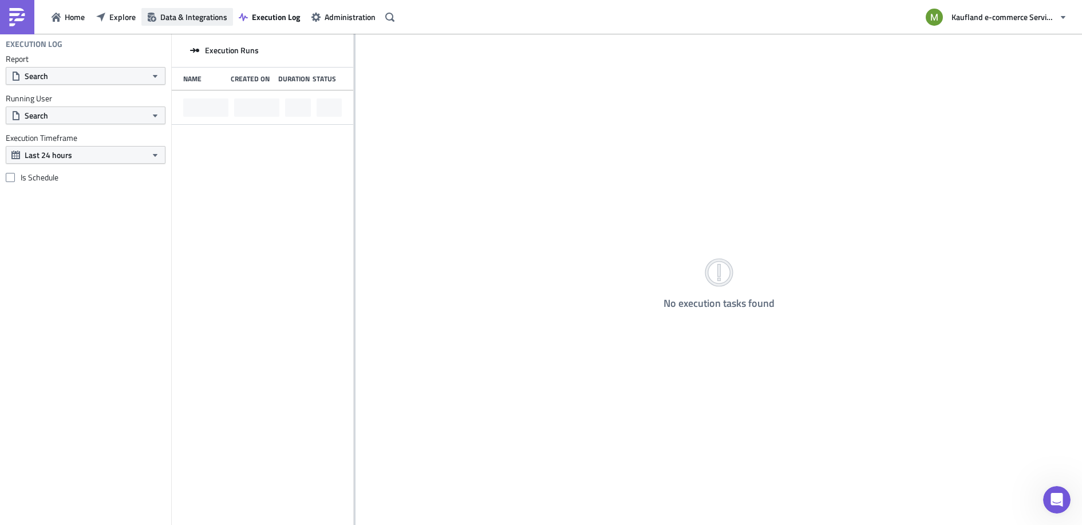
click at [199, 21] on span "Data & Integrations" at bounding box center [193, 17] width 67 height 12
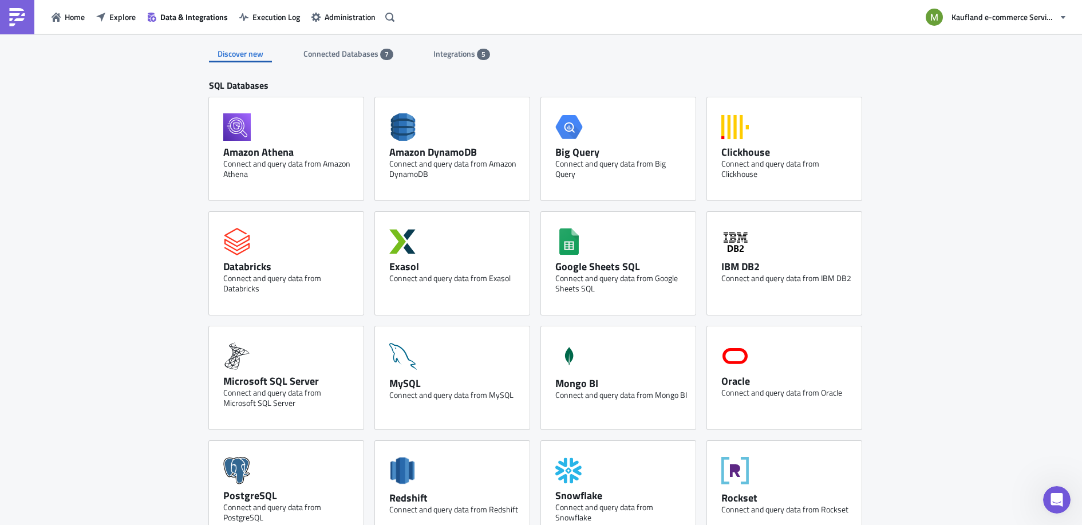
click at [342, 53] on span "Connected Databases" at bounding box center [341, 54] width 77 height 12
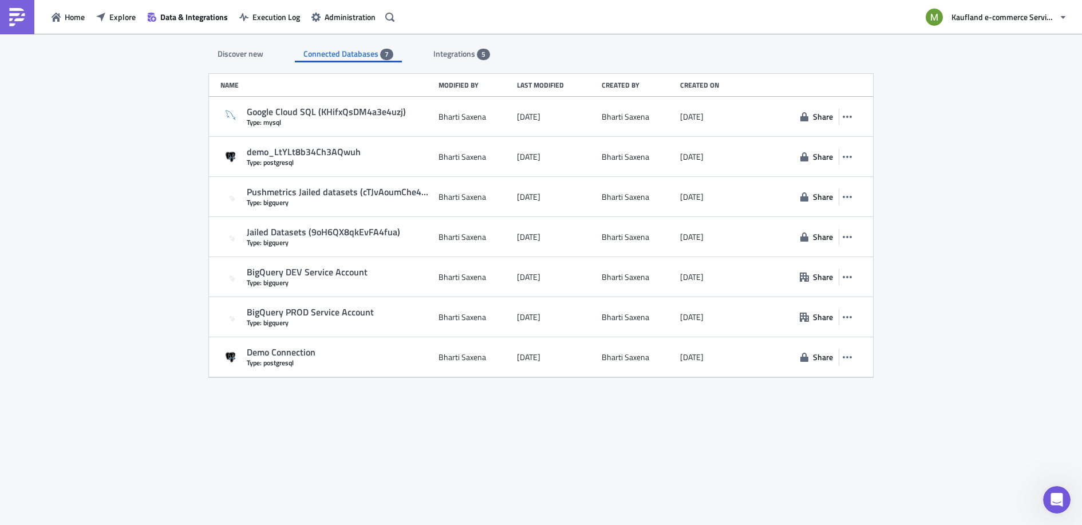
click at [467, 55] on span "Integrations" at bounding box center [455, 54] width 44 height 12
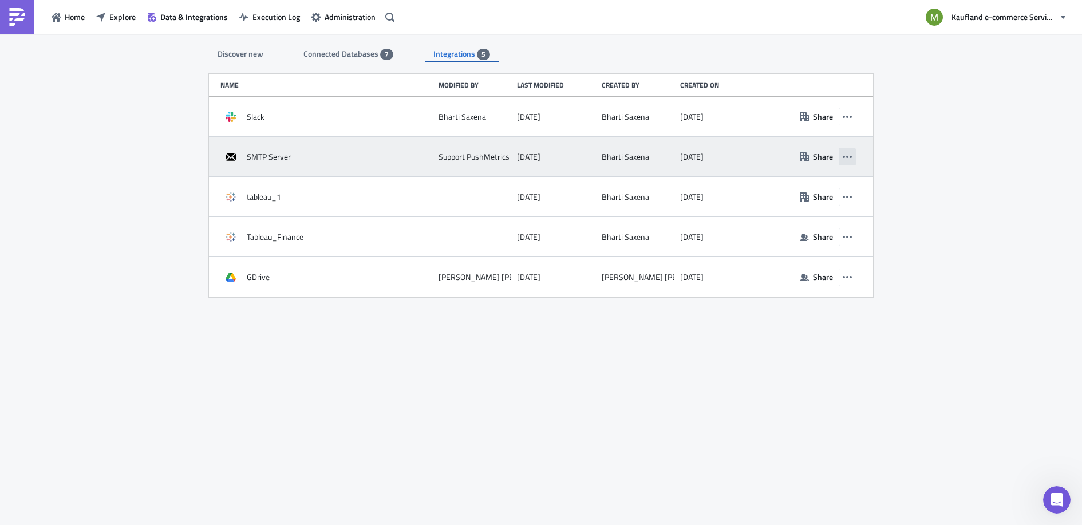
click at [848, 155] on icon "button" at bounding box center [847, 156] width 9 height 9
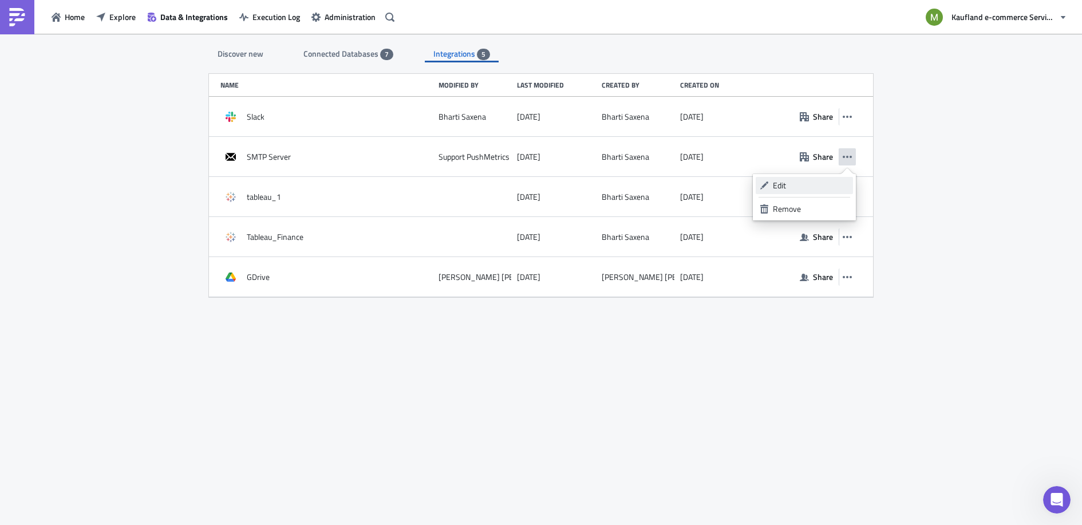
click at [801, 185] on div "Edit" at bounding box center [811, 185] width 76 height 11
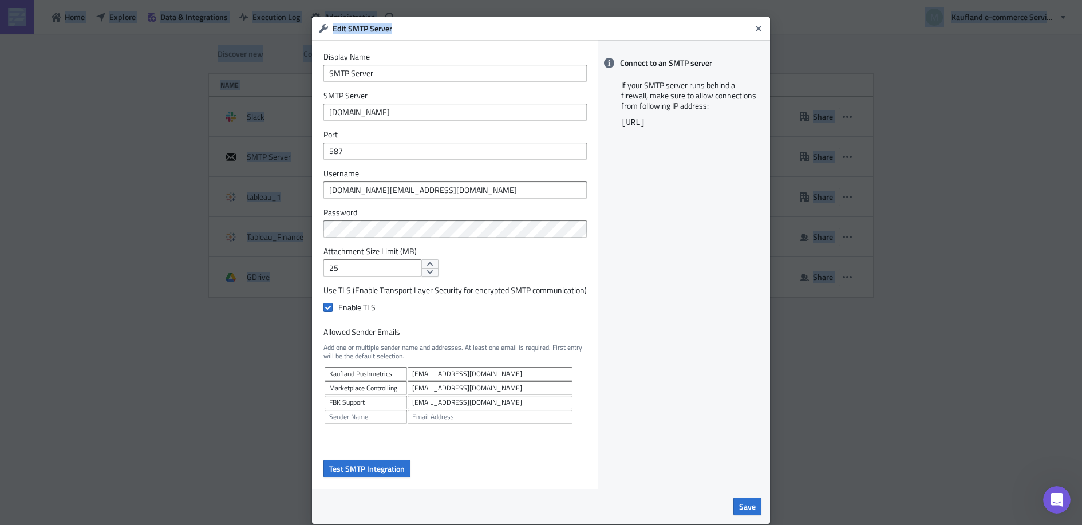
drag, startPoint x: 632, startPoint y: 32, endPoint x: 650, endPoint y: 8, distance: 30.2
click at [662, 0] on html "Home Explore Data & Integrations Execution Log Administration Kaufland e-commer…" at bounding box center [541, 263] width 1082 height 527
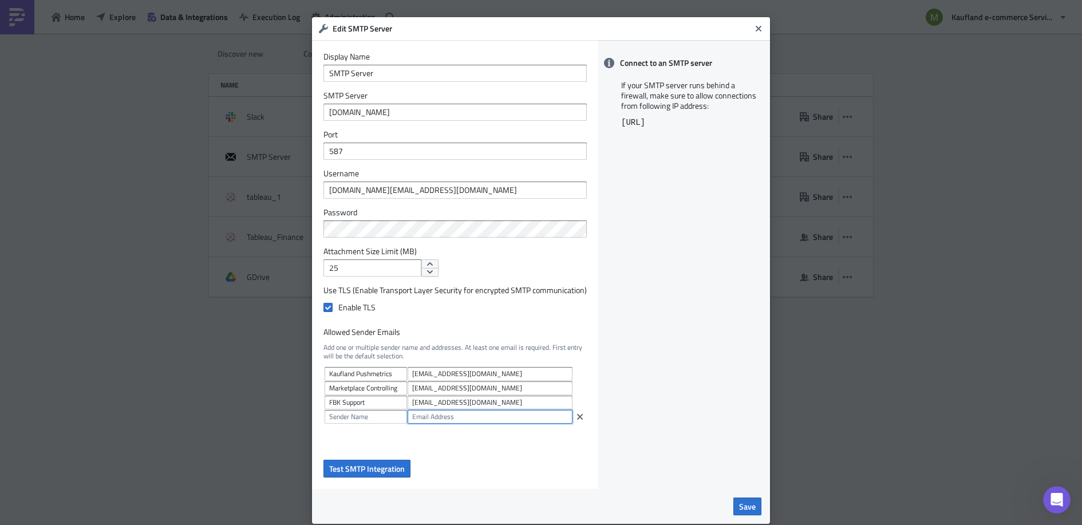
click at [447, 421] on input "text" at bounding box center [490, 417] width 165 height 14
paste input "service-performance@kaufland-marketplace.com"
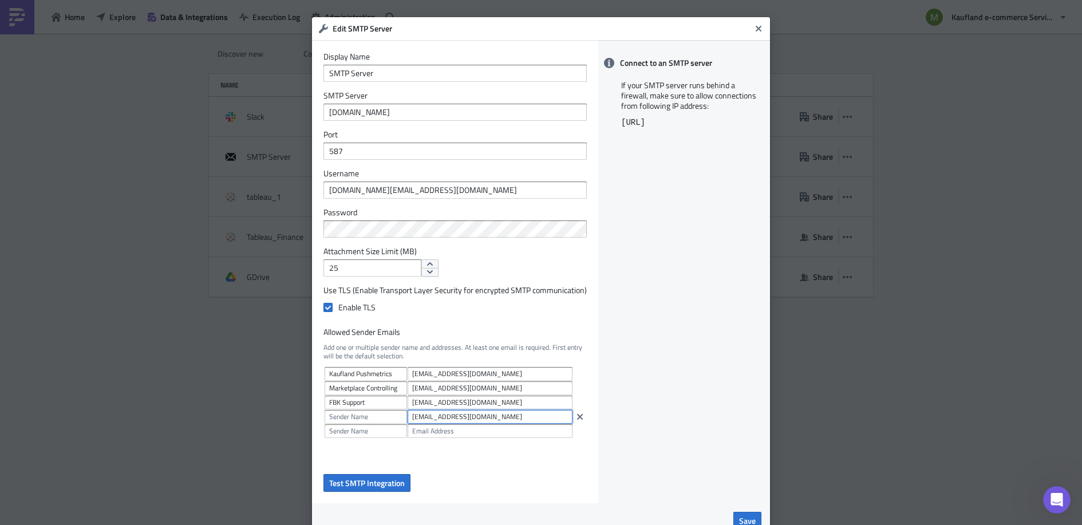
drag, startPoint x: 418, startPoint y: 420, endPoint x: 512, endPoint y: 422, distance: 93.9
click at [512, 422] on input "service-performance@kaufland-marketplace.com" at bounding box center [490, 417] width 165 height 14
type input "service-performance@kaufland-marketplace.com"
click at [368, 415] on input "text" at bounding box center [366, 417] width 82 height 14
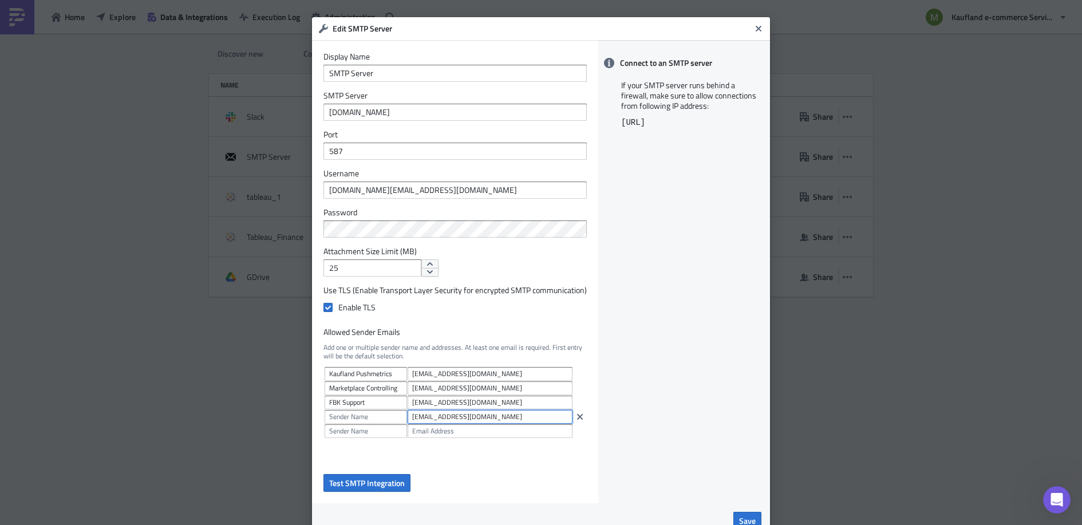
click at [422, 418] on input "service-performance@kaufland-marketplace.com" at bounding box center [490, 417] width 165 height 14
click at [361, 417] on input "text" at bounding box center [366, 417] width 82 height 14
type input "Service Performance"
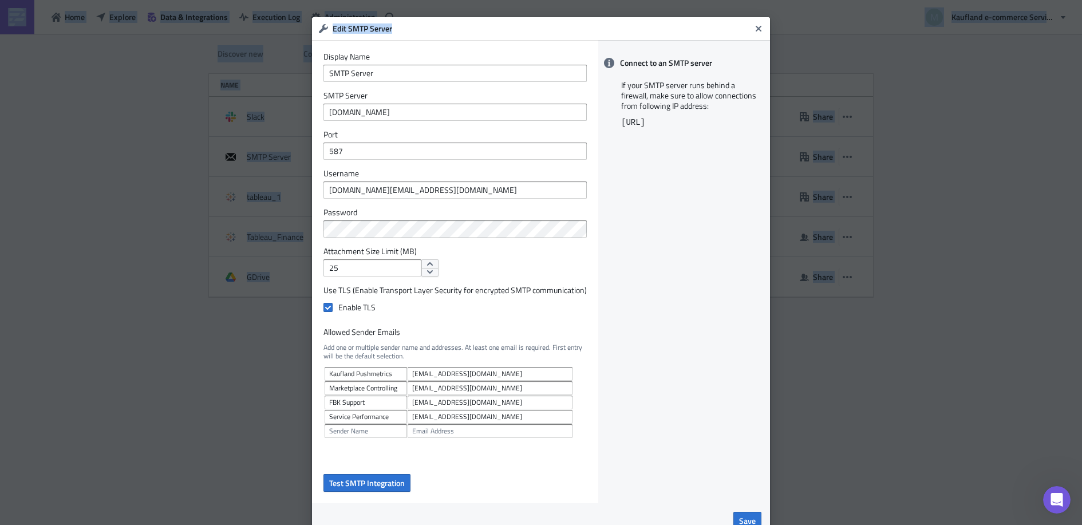
drag, startPoint x: 457, startPoint y: 29, endPoint x: 463, endPoint y: 7, distance: 22.9
click at [465, 0] on html "Home Explore Data & Integrations Execution Log Administration Kaufland e-commer…" at bounding box center [541, 263] width 1082 height 527
click at [685, 293] on div "Connect to an SMTP server If your SMTP server runs behind a firewall, make sure…" at bounding box center [684, 271] width 172 height 463
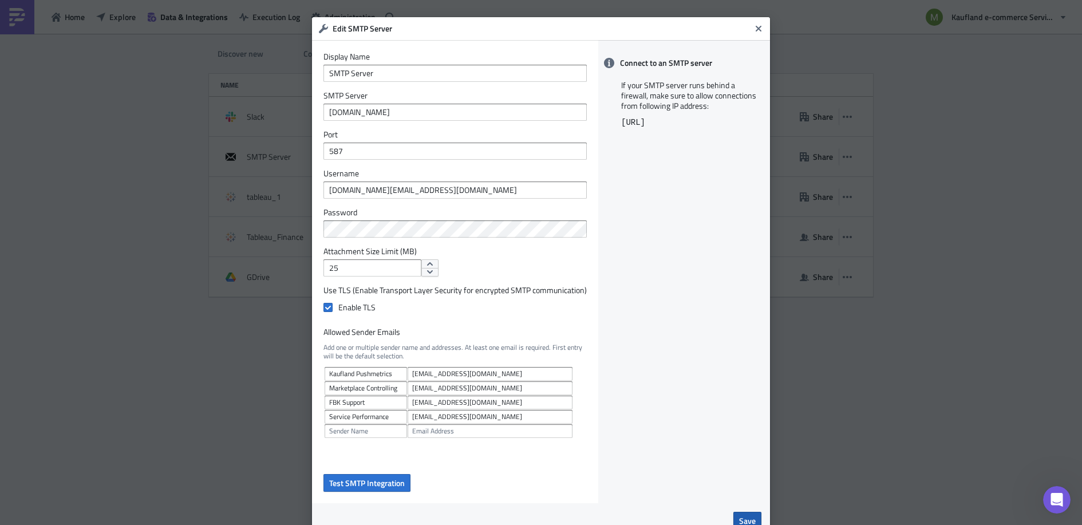
click at [744, 516] on span "Save" at bounding box center [747, 521] width 17 height 12
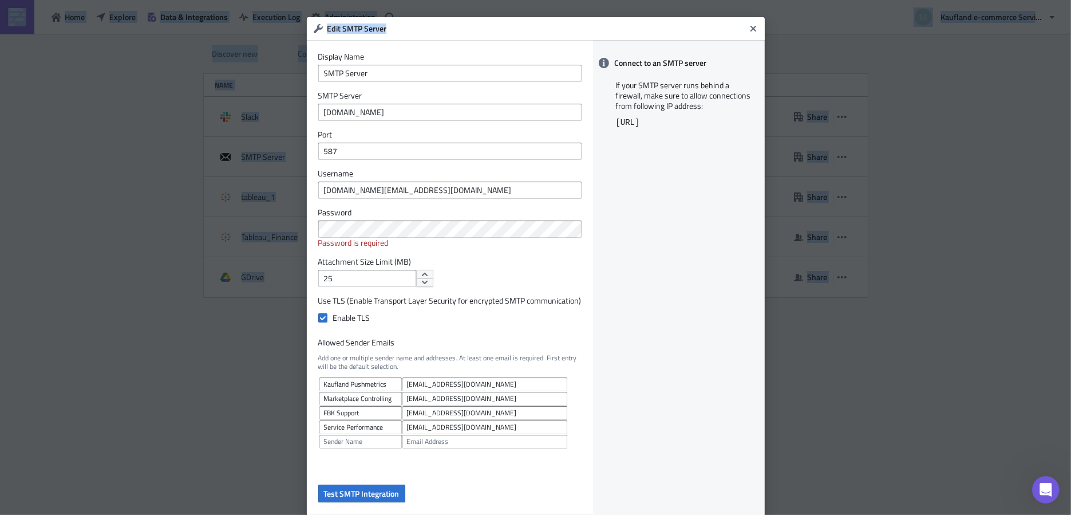
drag, startPoint x: 677, startPoint y: 30, endPoint x: 686, endPoint y: -19, distance: 49.5
click at [686, 0] on html "Home Explore Data & Integrations Execution Log Administration Kaufland e-commer…" at bounding box center [535, 258] width 1071 height 516
click at [688, 298] on div "Connect to an SMTP server If your SMTP server runs behind a firewall, make sure…" at bounding box center [679, 276] width 172 height 473
click at [750, 31] on icon "Close" at bounding box center [753, 29] width 6 height 6
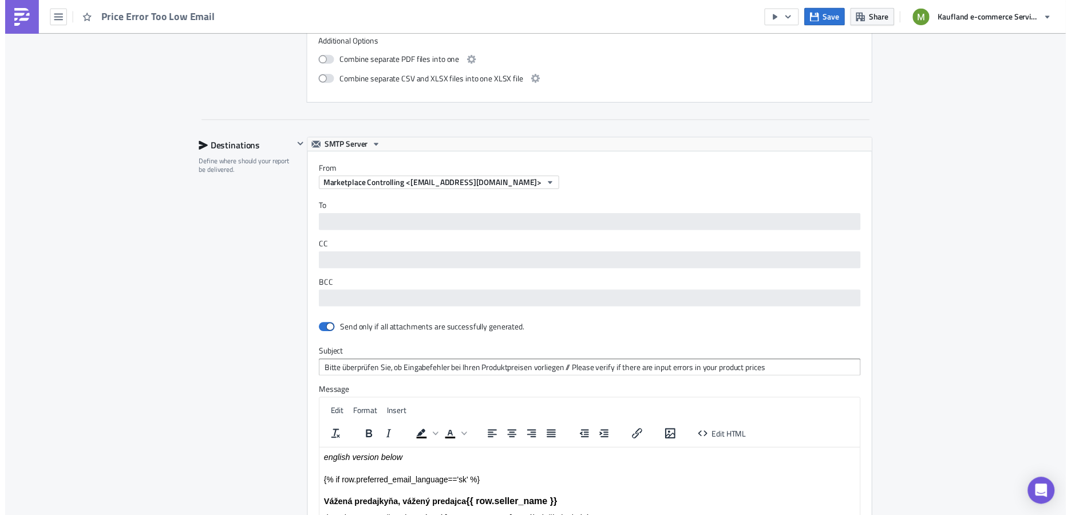
scroll to position [1105, 0]
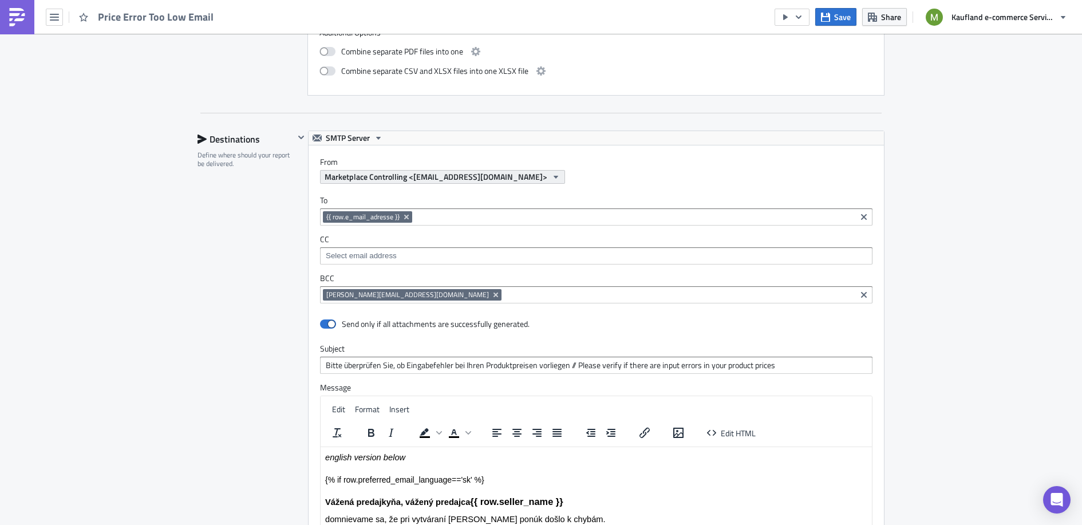
click at [504, 171] on span "Marketplace Controlling <marketplace-controlling@reports.kaufland-marketplace.c…" at bounding box center [436, 177] width 223 height 12
click at [560, 172] on icon "button" at bounding box center [555, 176] width 9 height 9
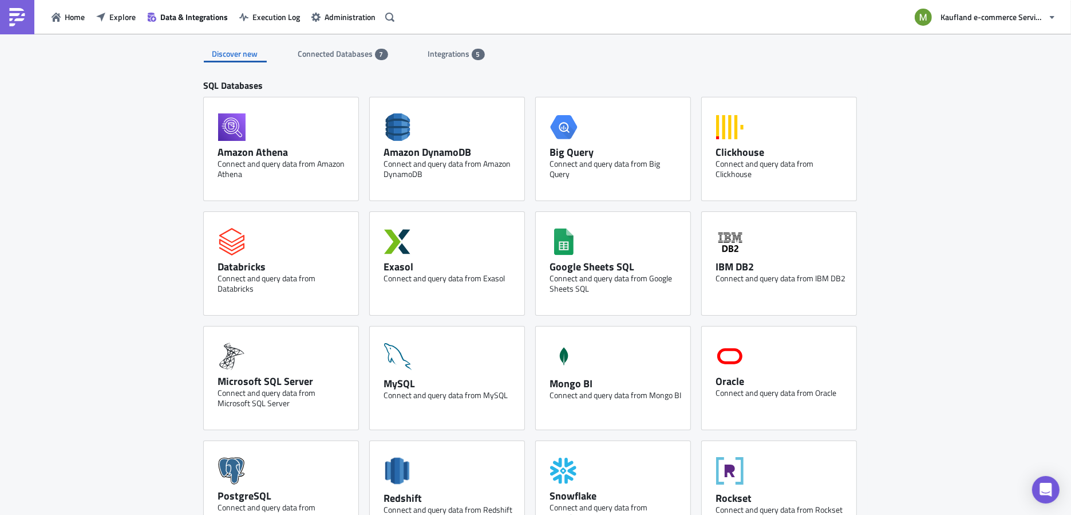
click at [433, 55] on span "Integrations" at bounding box center [450, 54] width 44 height 12
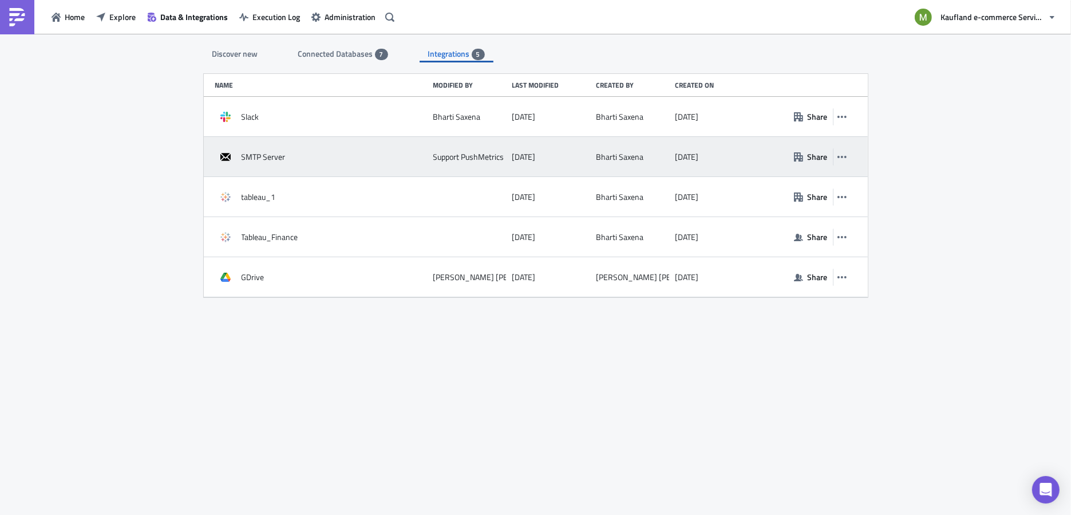
click at [264, 157] on span "SMTP Server" at bounding box center [264, 157] width 44 height 10
click at [845, 155] on icon "button" at bounding box center [841, 156] width 9 height 9
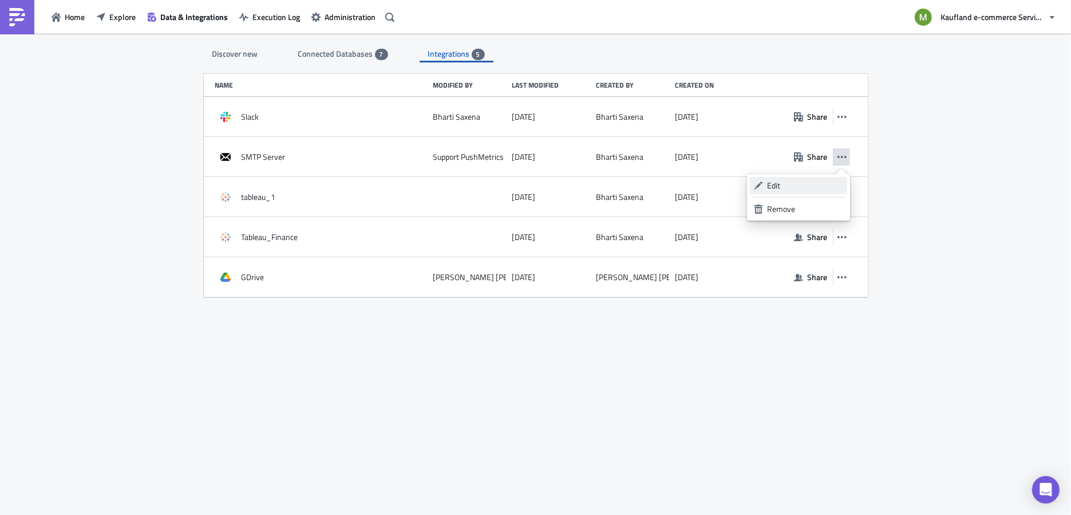
click at [796, 185] on div "Edit" at bounding box center [805, 185] width 76 height 11
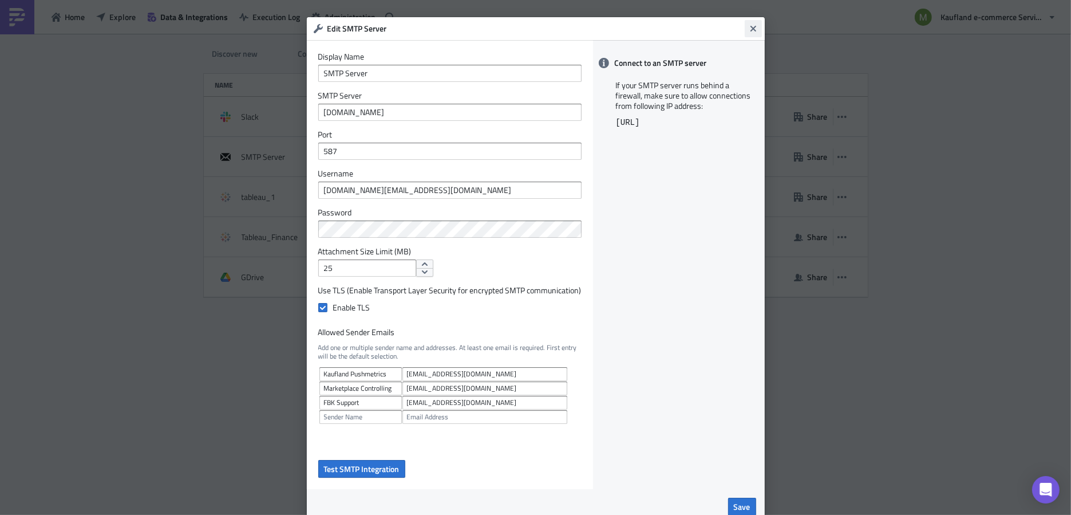
click at [750, 31] on icon "Close" at bounding box center [753, 29] width 6 height 6
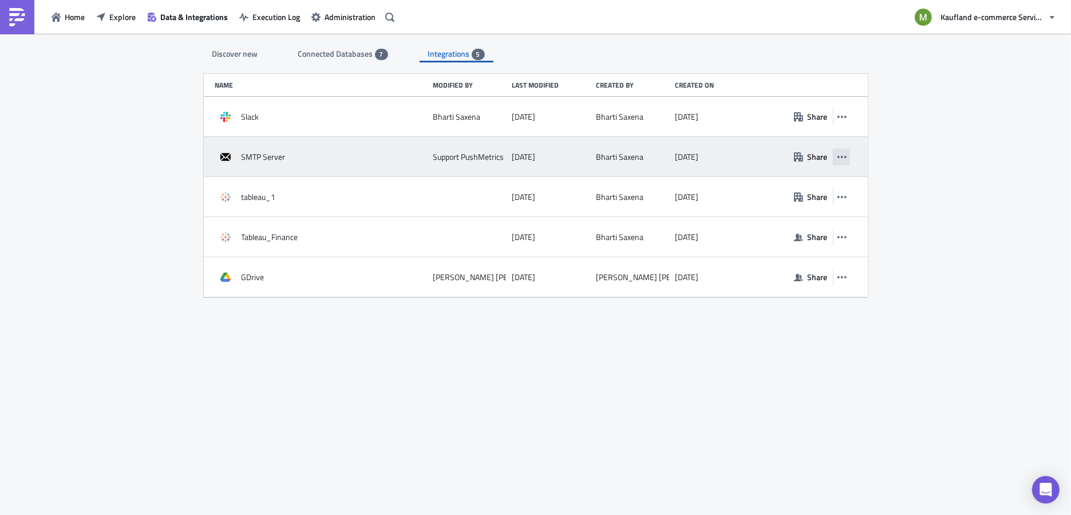
click at [847, 150] on button "button" at bounding box center [841, 156] width 17 height 17
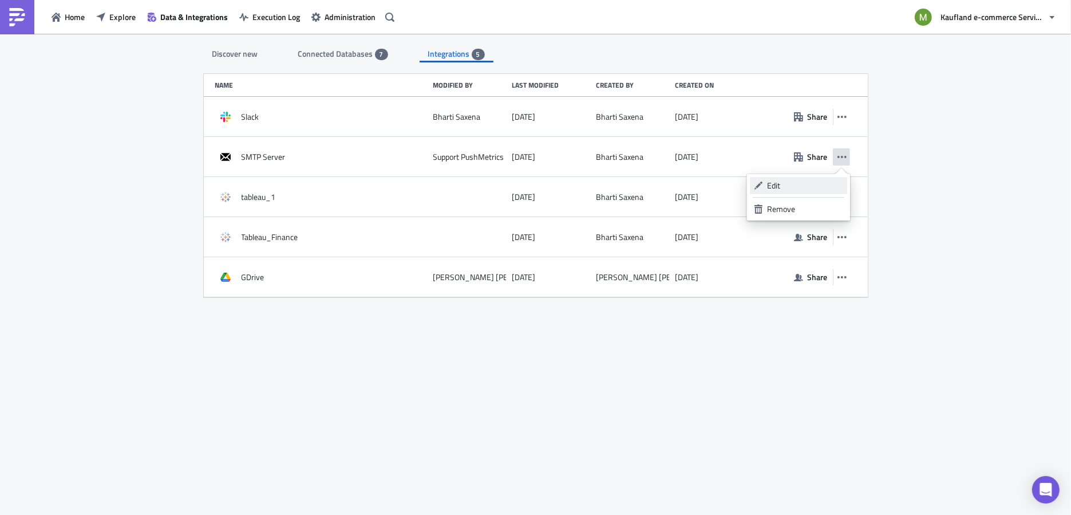
click at [791, 186] on div "Edit" at bounding box center [805, 185] width 76 height 11
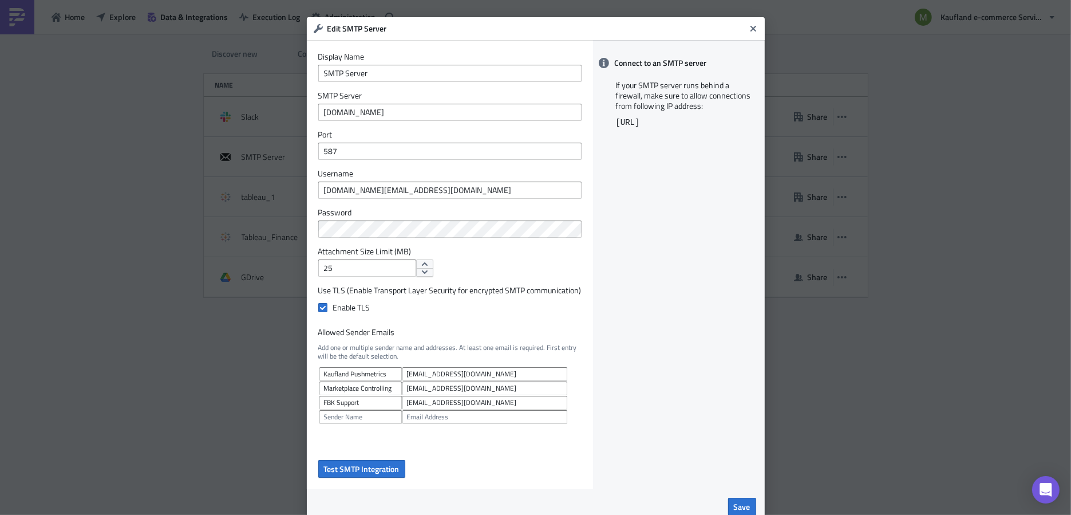
drag, startPoint x: 512, startPoint y: 31, endPoint x: 592, endPoint y: 38, distance: 80.4
click at [592, 38] on div "Edit SMTP Server" at bounding box center [536, 28] width 458 height 23
click at [750, 29] on icon "Close" at bounding box center [753, 29] width 6 height 6
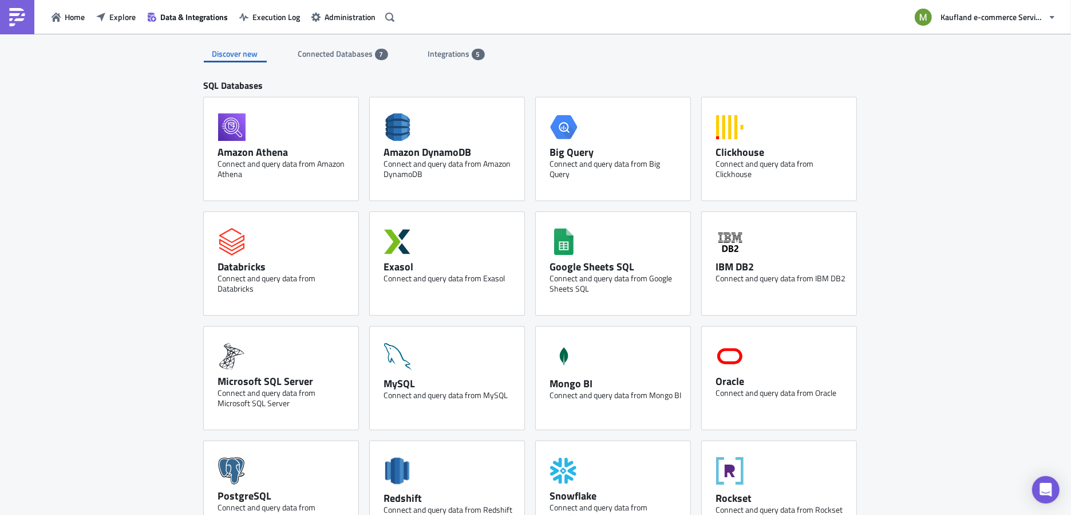
click at [450, 56] on span "Integrations" at bounding box center [450, 54] width 44 height 12
